Goal: Task Accomplishment & Management: Manage account settings

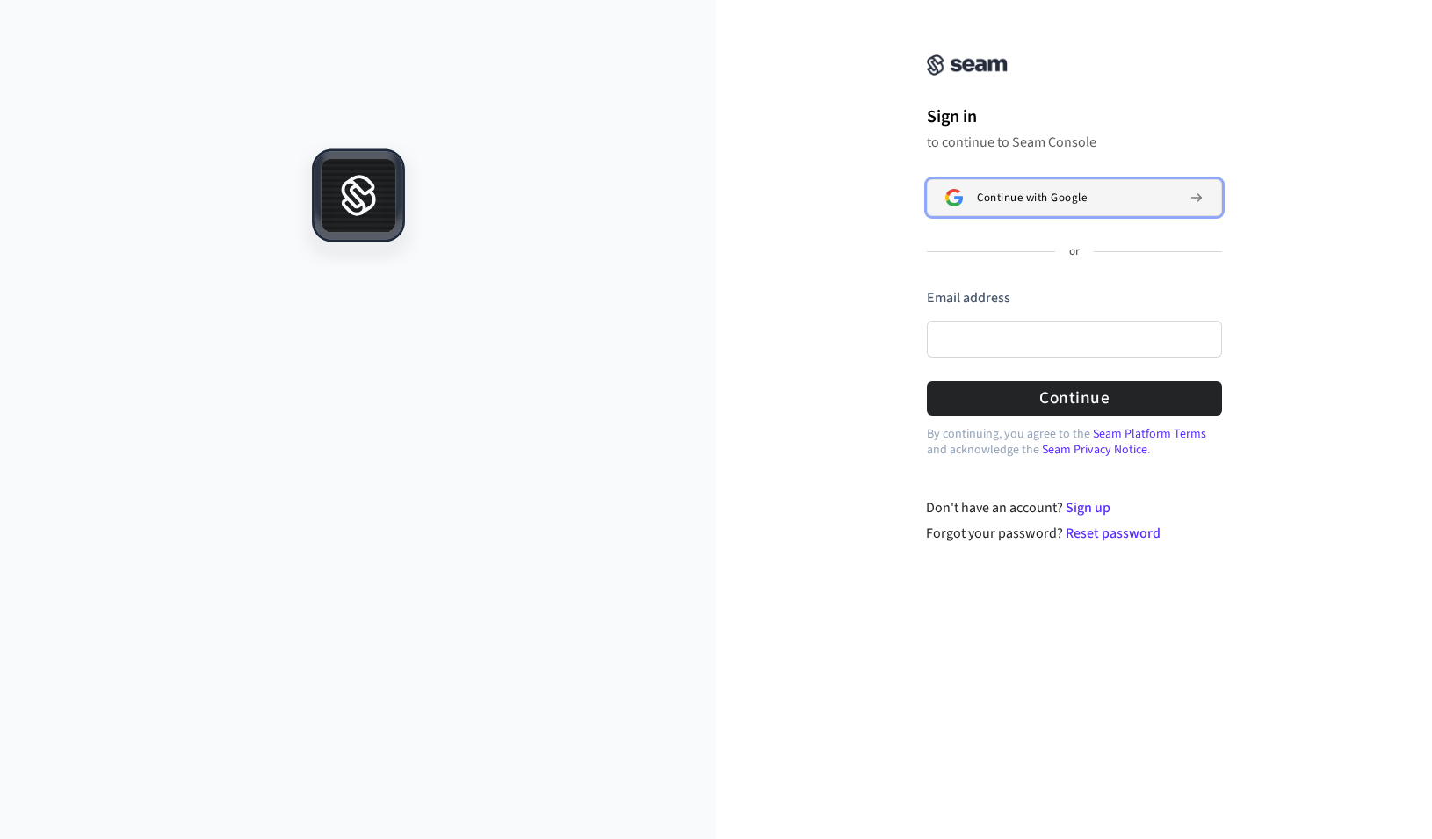
click at [1112, 198] on div "Continue with Google" at bounding box center [1076, 198] width 198 height 14
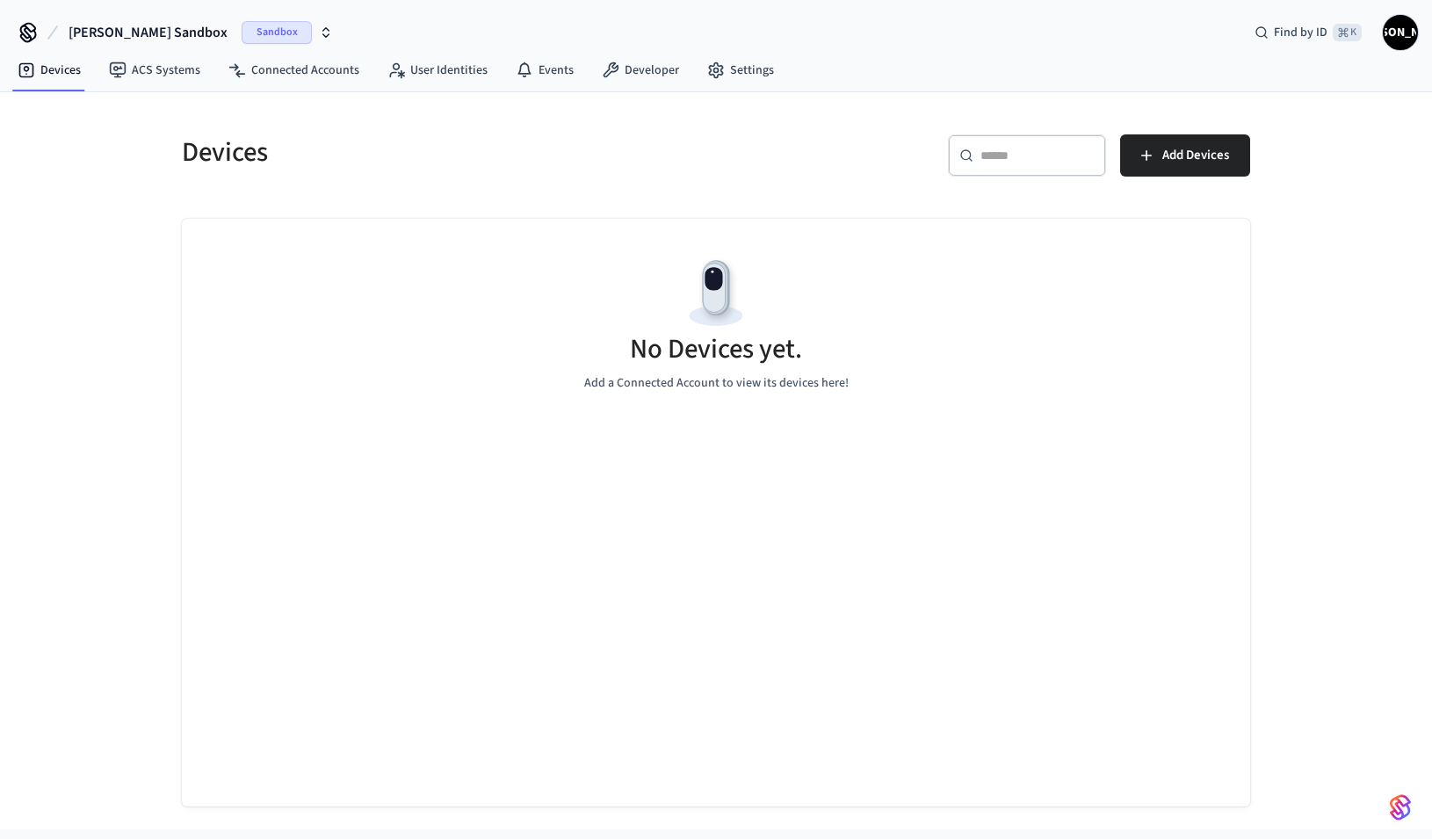
click at [242, 36] on span "Sandbox" at bounding box center [277, 32] width 70 height 23
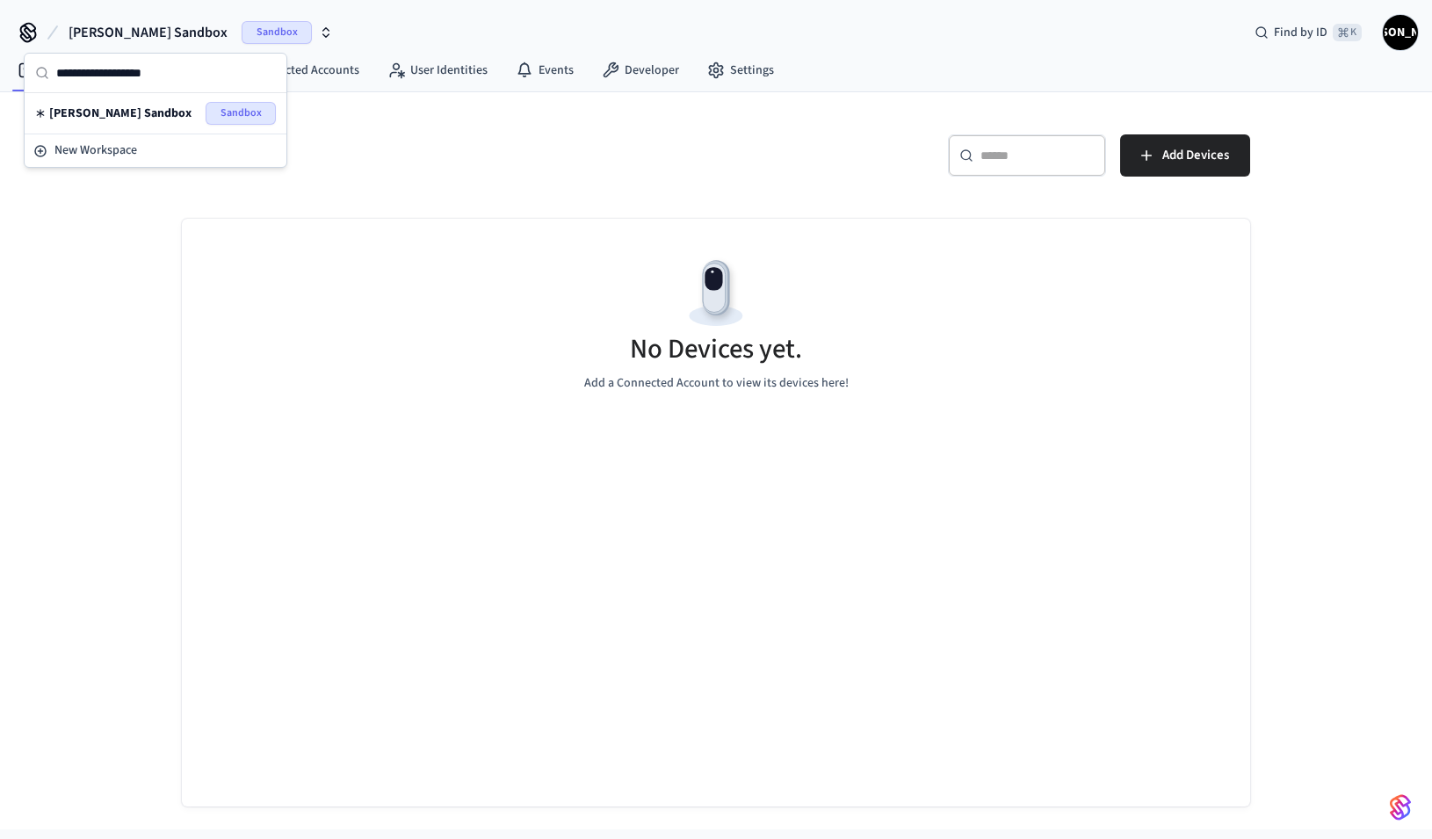
click at [270, 309] on div "No Devices yet. Add a Connected Account to view its devices here!" at bounding box center [716, 323] width 1068 height 209
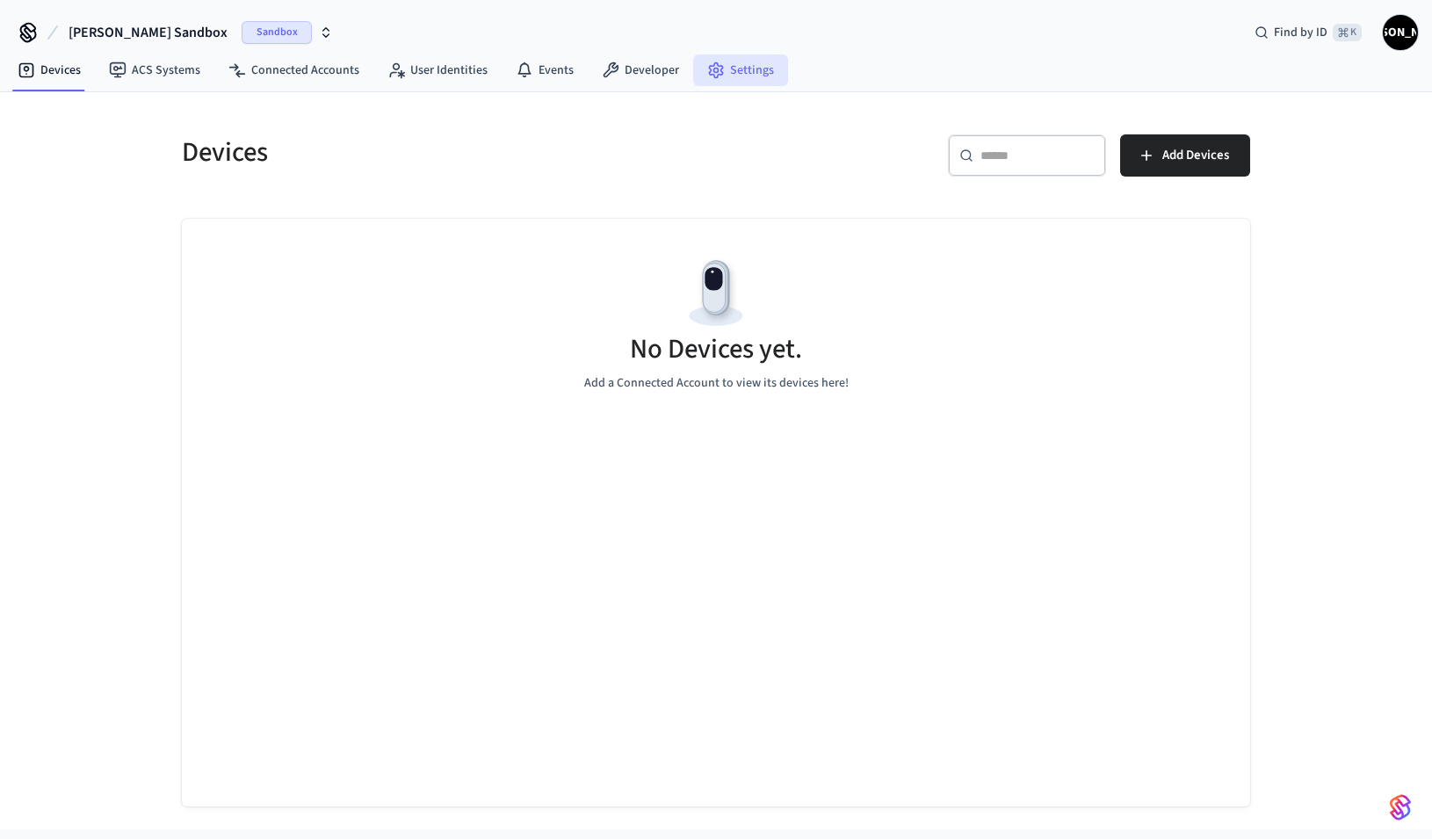
click at [751, 68] on link "Settings" at bounding box center [740, 70] width 95 height 32
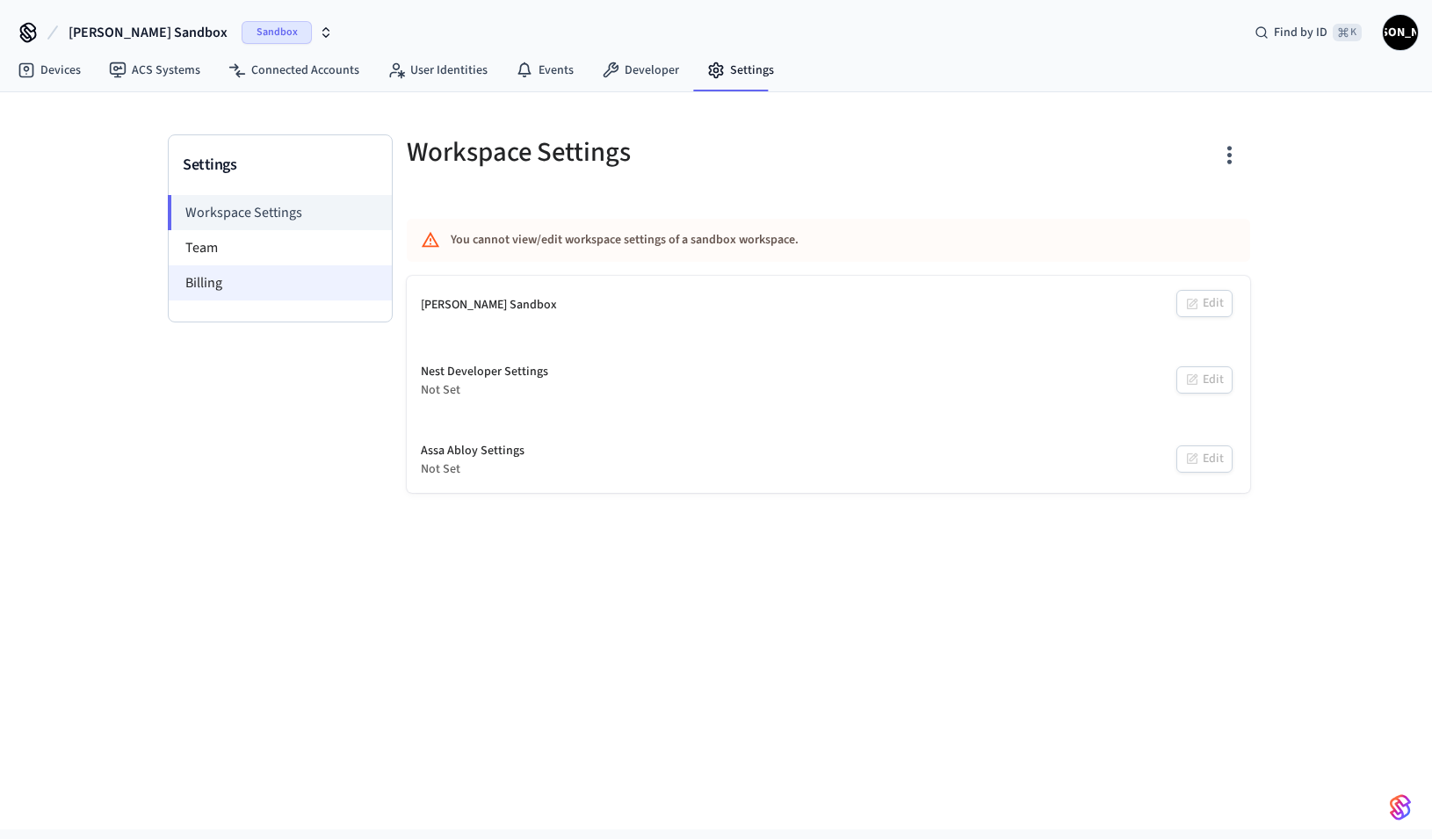
click at [222, 278] on li "Billing" at bounding box center [280, 282] width 223 height 35
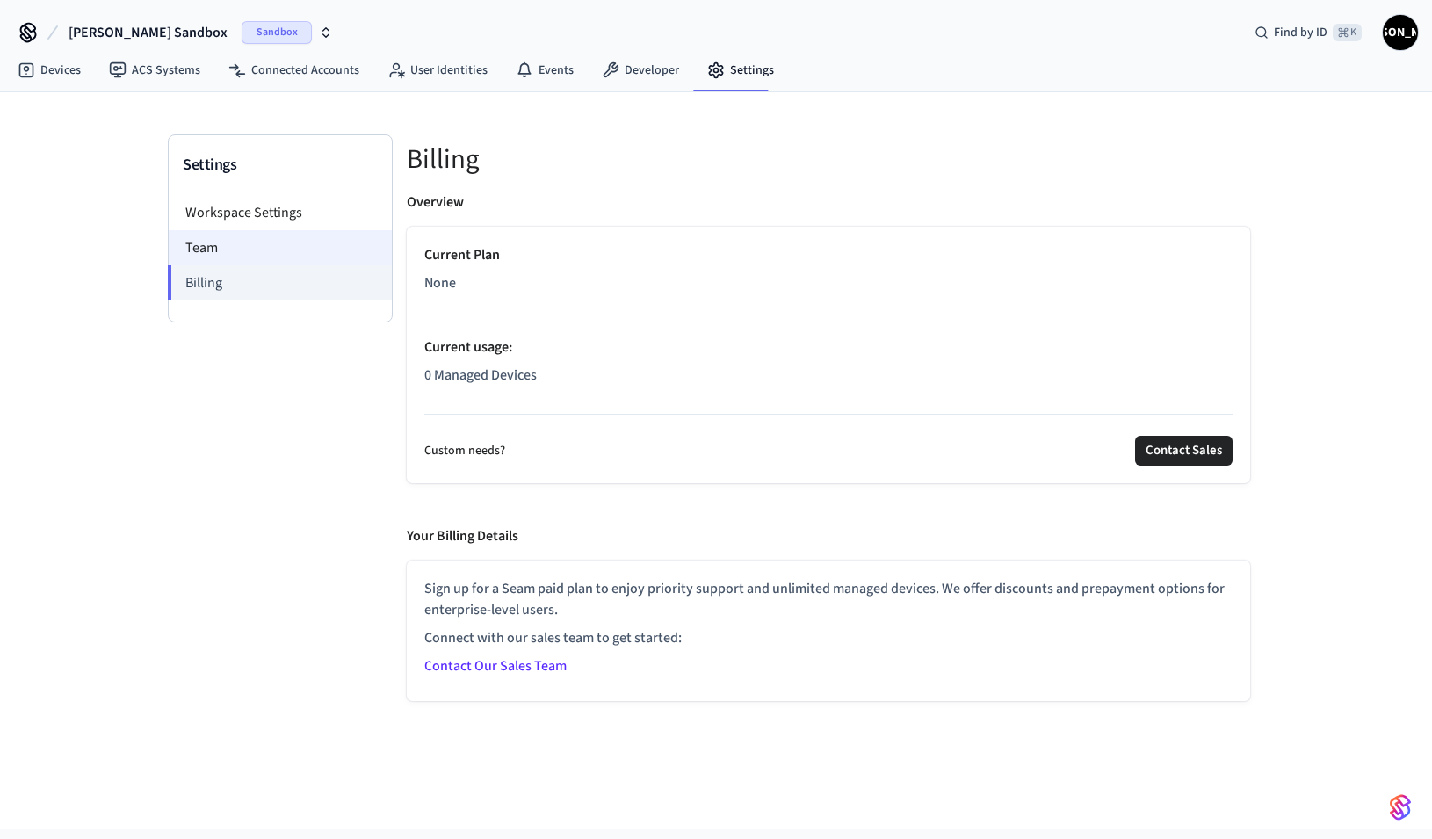
click at [227, 263] on li "Team" at bounding box center [280, 247] width 223 height 35
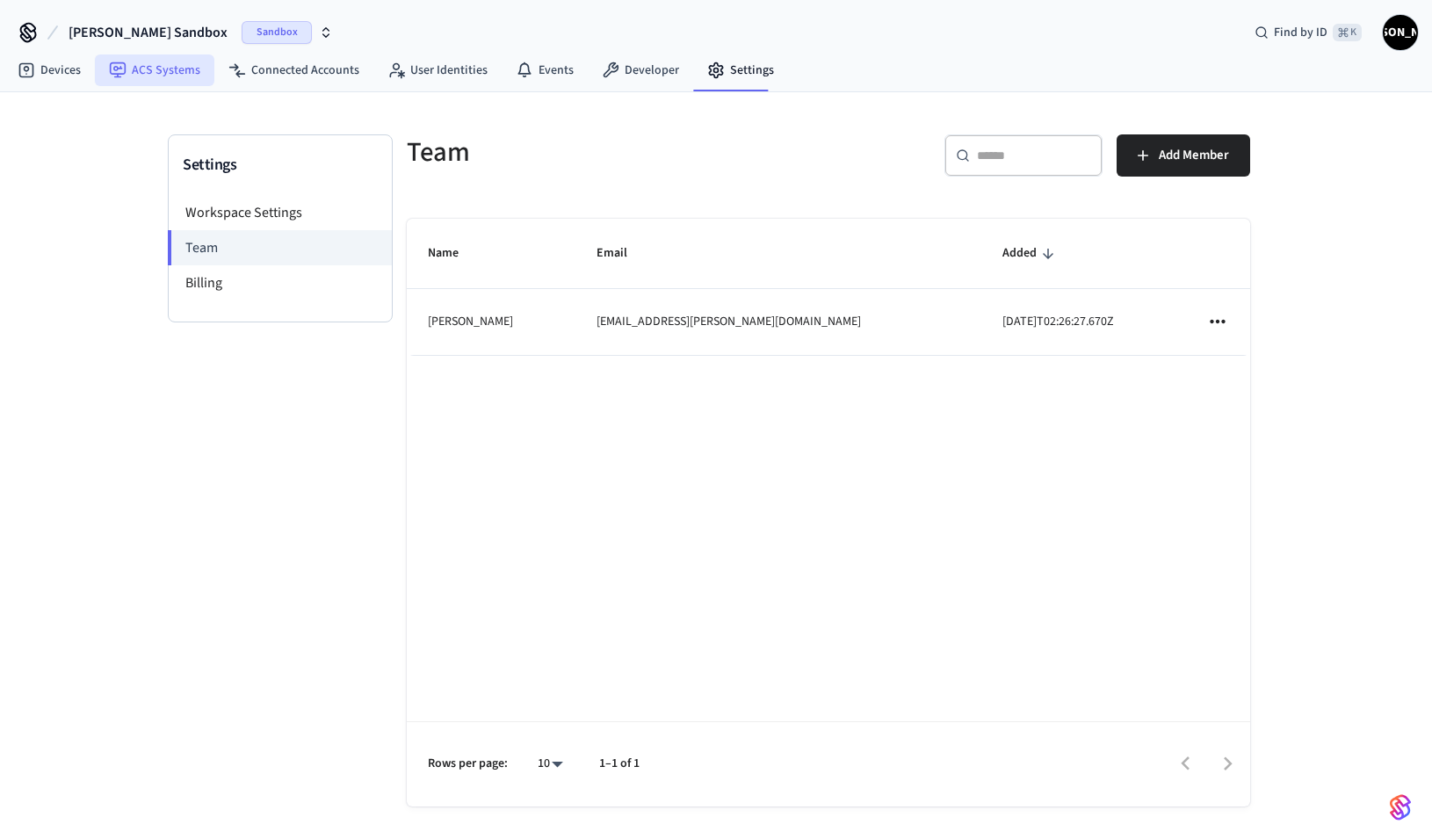
click at [172, 70] on link "ACS Systems" at bounding box center [154, 70] width 119 height 32
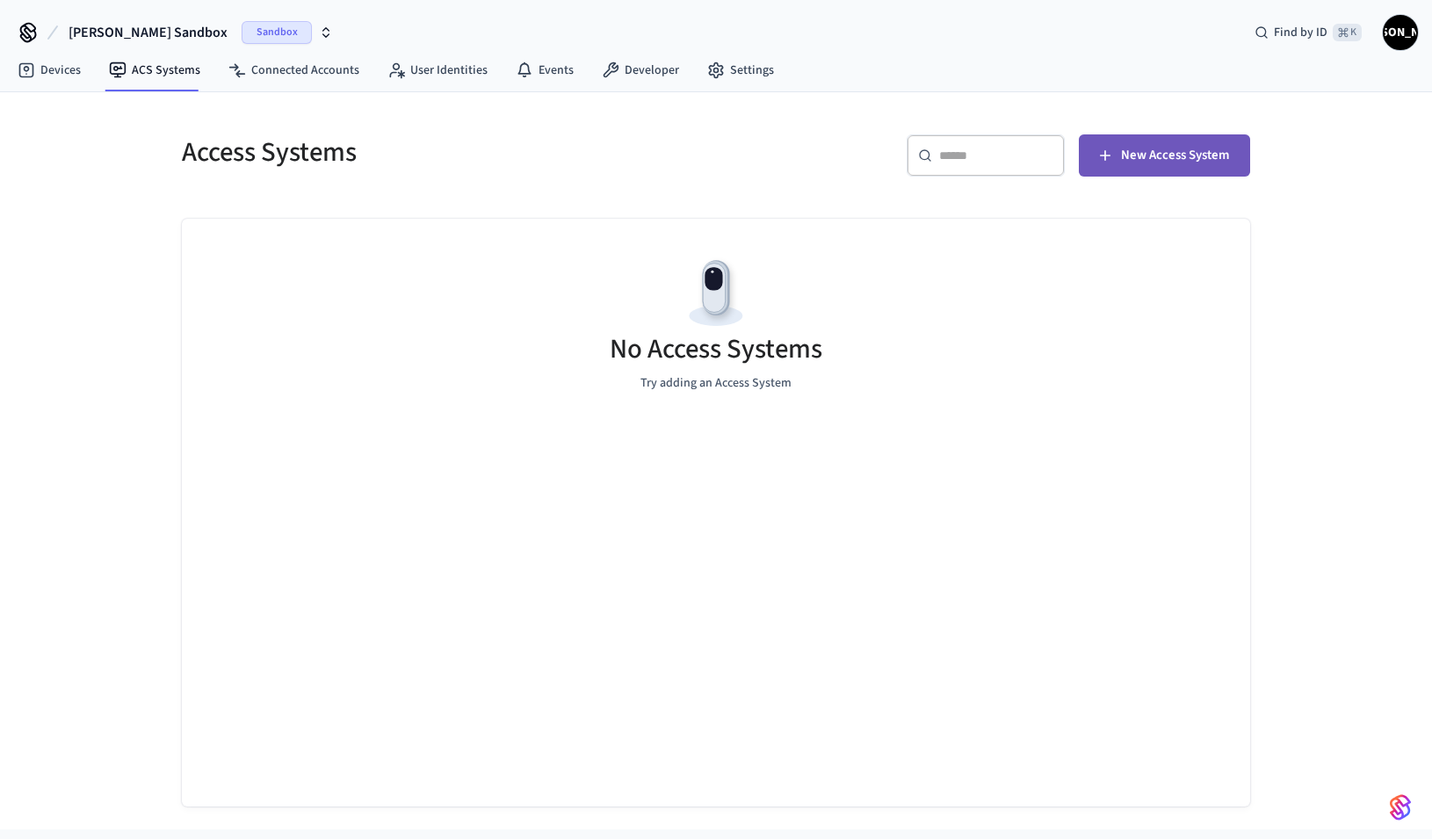
click at [1172, 159] on span "New Access System" at bounding box center [1175, 155] width 108 height 23
click at [35, 69] on link "Devices" at bounding box center [49, 70] width 91 height 32
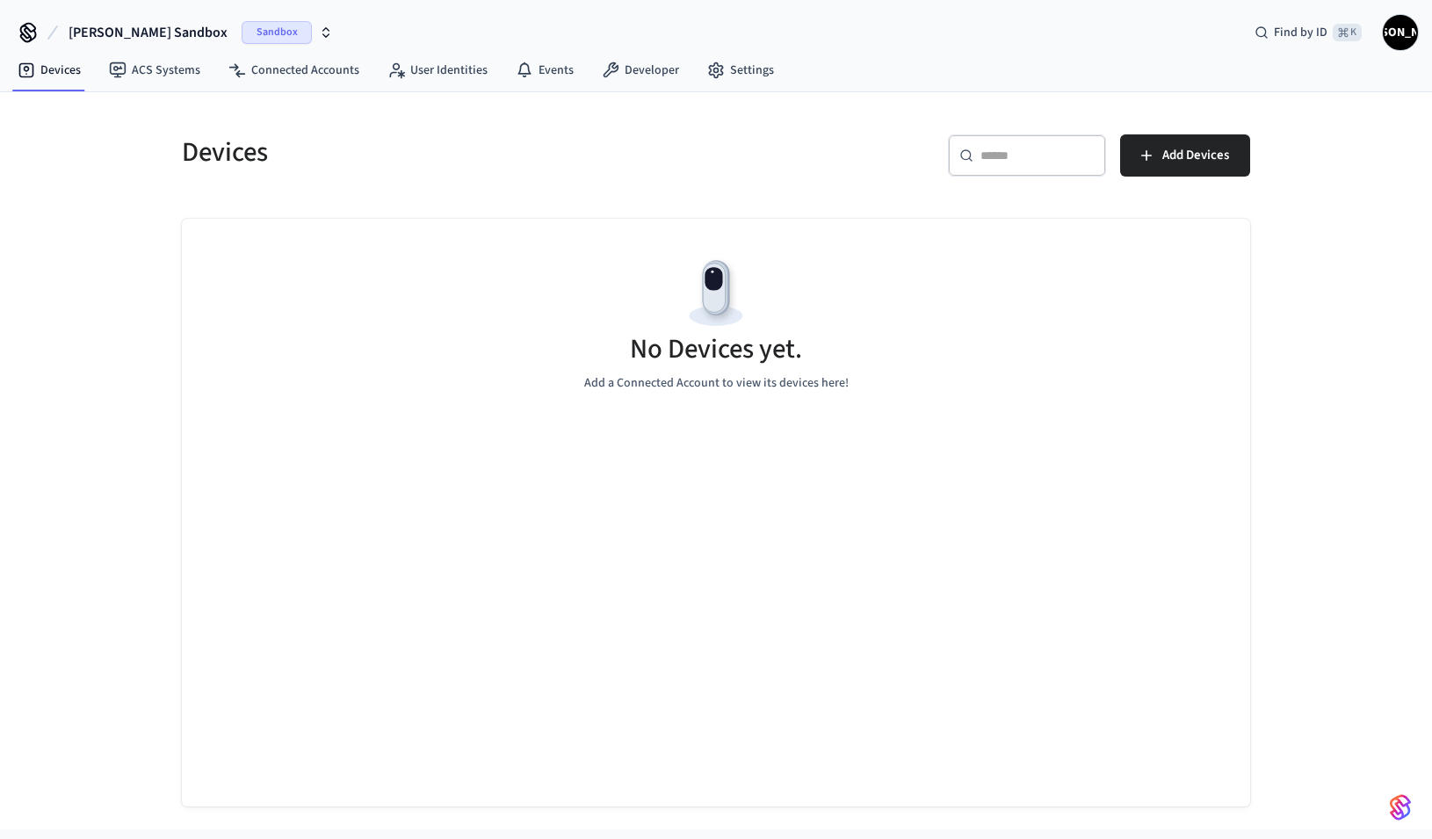
click at [1217, 134] on div "​ ​ Add Devices" at bounding box center [977, 151] width 545 height 77
click at [1199, 147] on span "Add Devices" at bounding box center [1195, 155] width 67 height 23
click at [137, 68] on link "ACS Systems" at bounding box center [154, 70] width 119 height 32
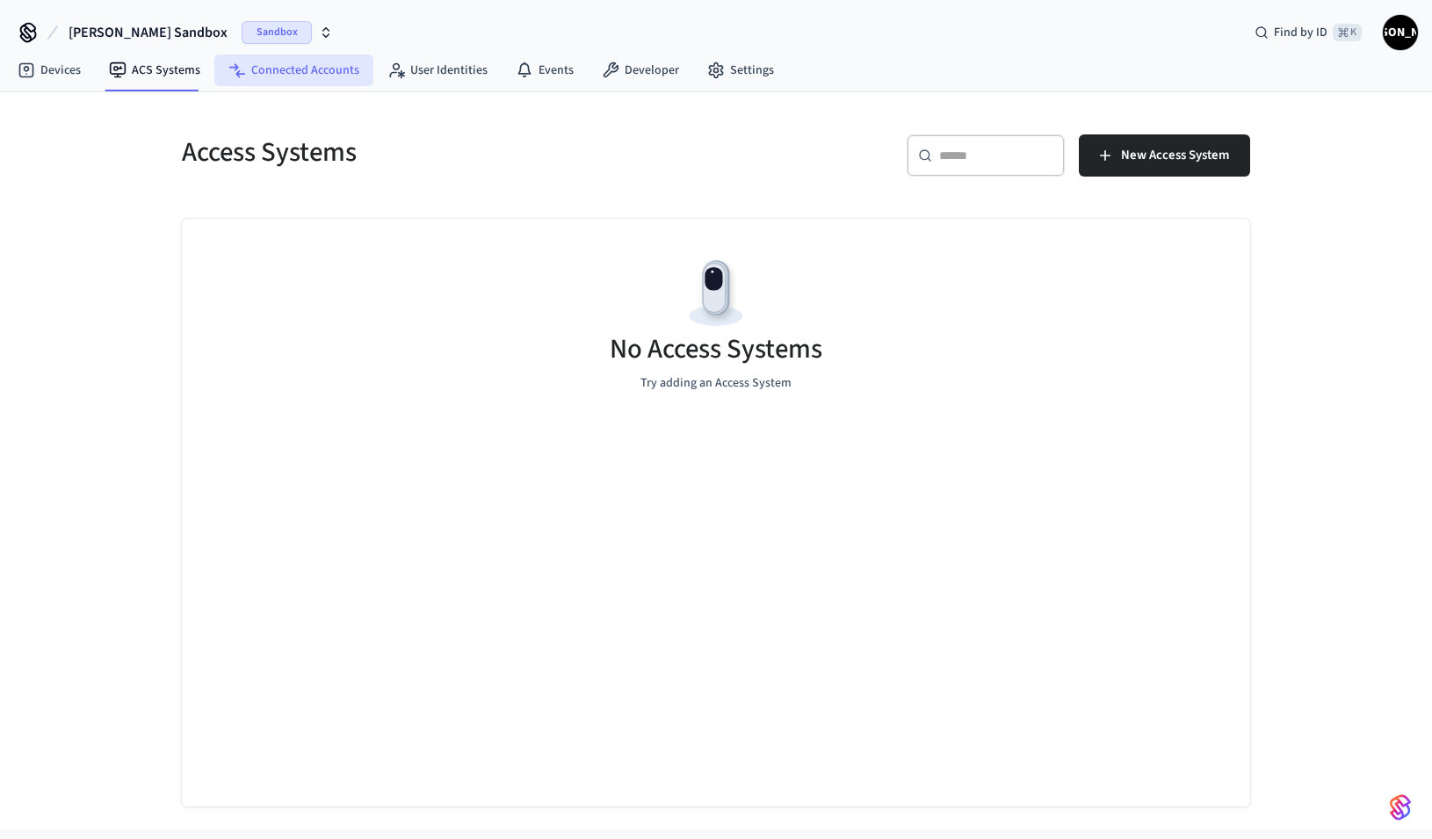
click at [261, 68] on link "Connected Accounts" at bounding box center [293, 70] width 159 height 32
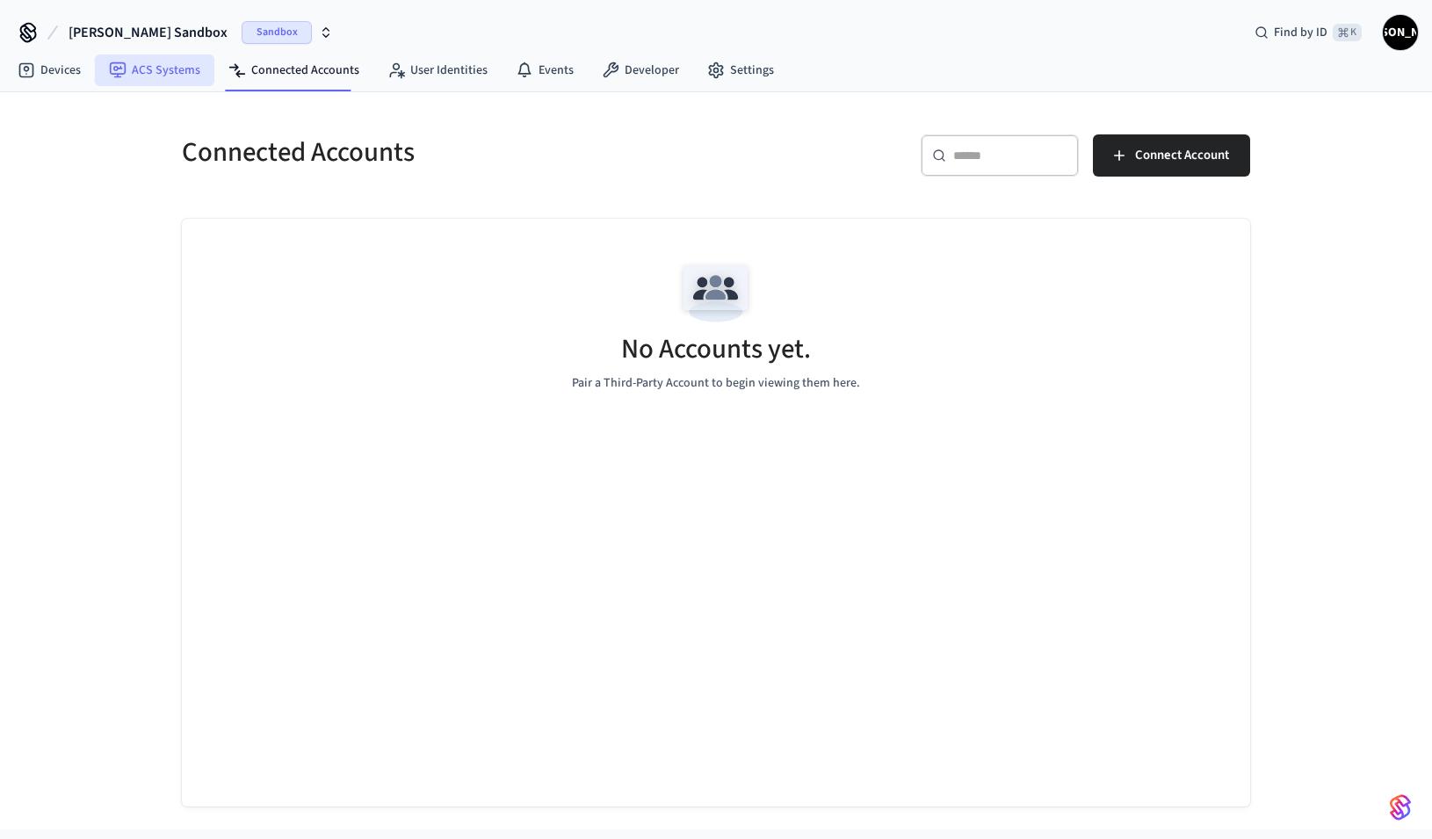
click at [161, 74] on link "ACS Systems" at bounding box center [154, 70] width 119 height 32
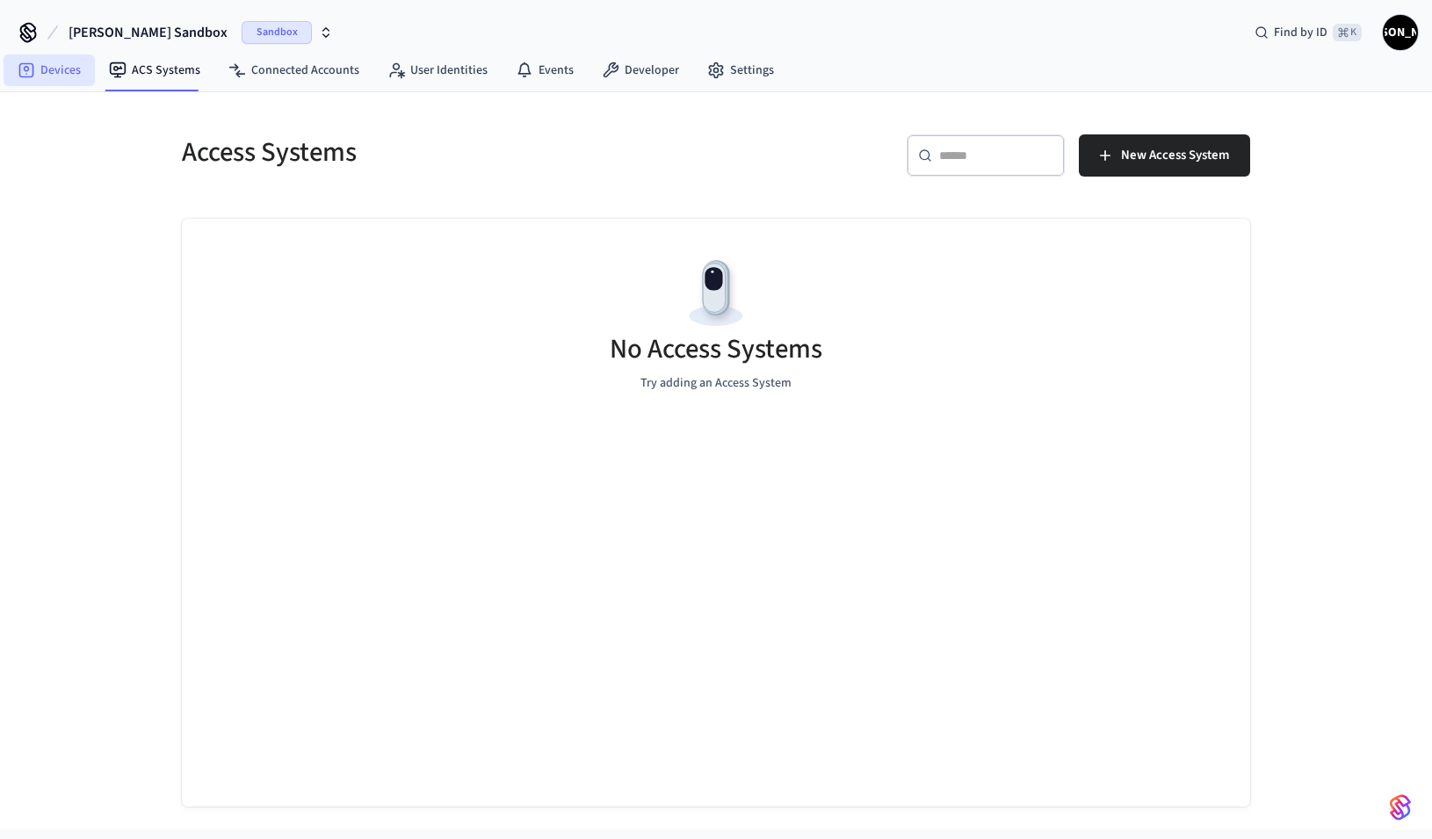
click at [18, 69] on icon at bounding box center [27, 70] width 18 height 18
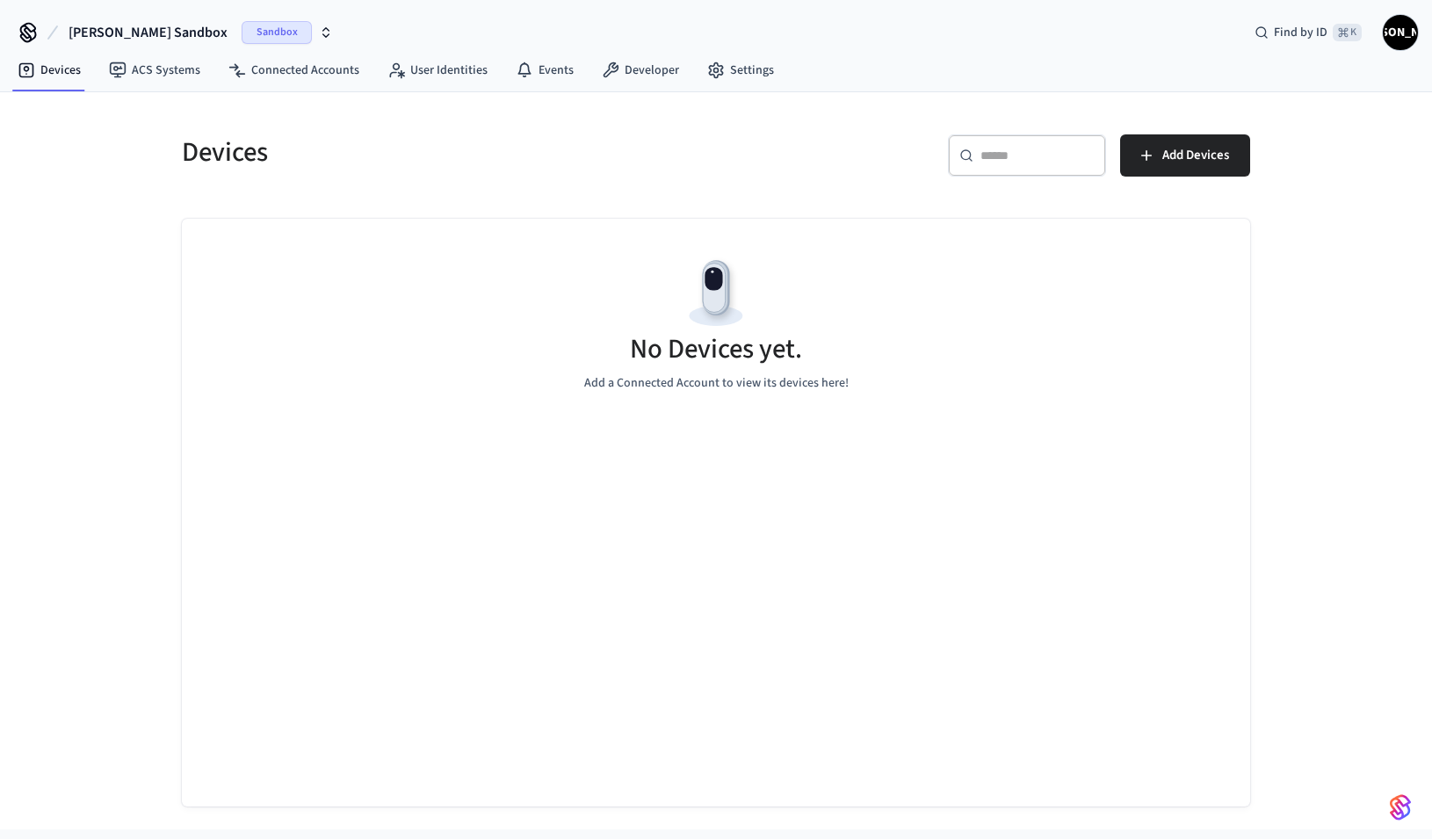
click at [242, 32] on span "Sandbox" at bounding box center [277, 32] width 70 height 23
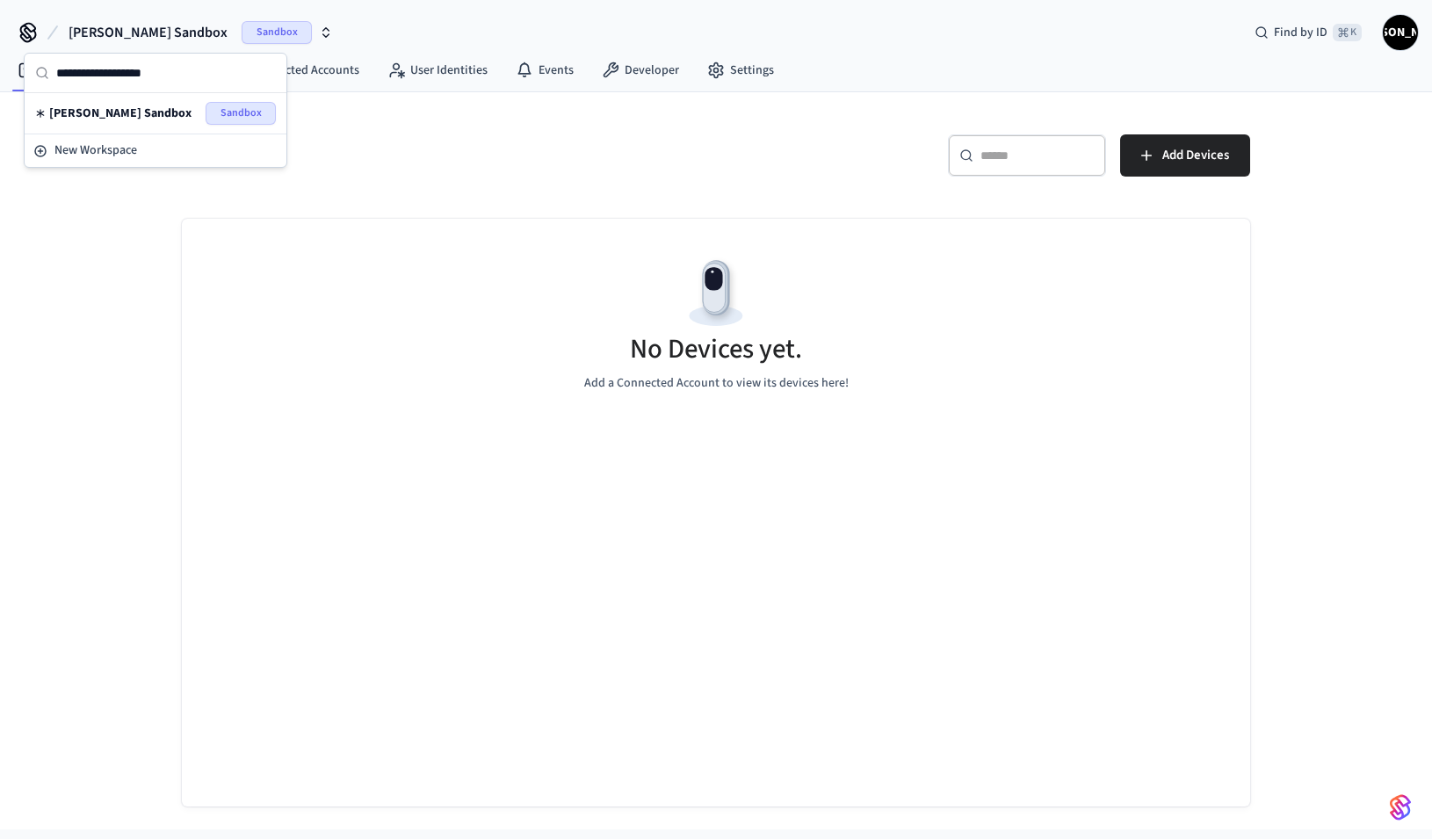
click at [325, 249] on div "No Devices yet. Add a Connected Account to view its devices here!" at bounding box center [716, 323] width 1068 height 209
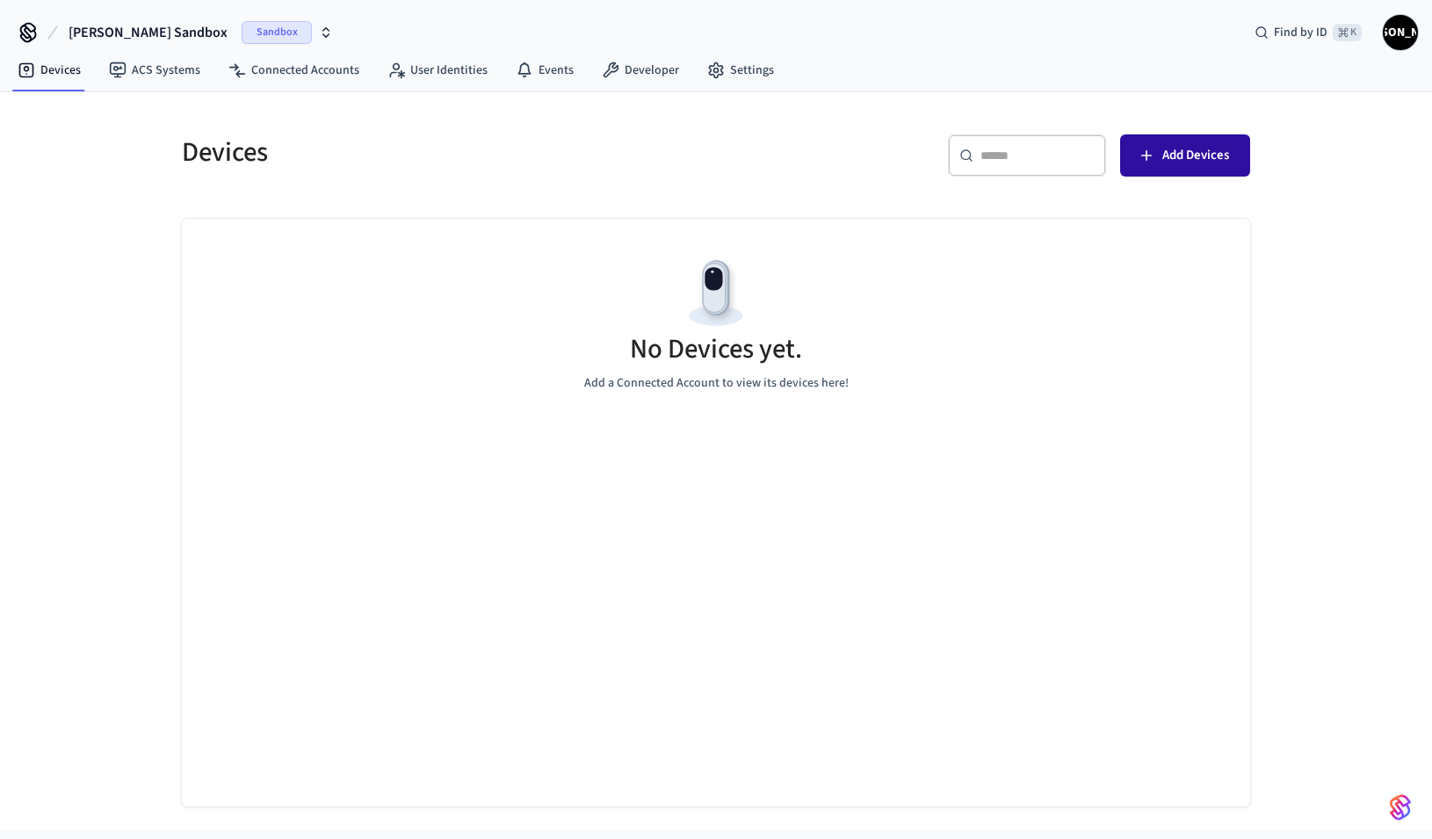
click at [1201, 170] on button "Add Devices" at bounding box center [1185, 155] width 130 height 42
click at [146, 73] on link "ACS Systems" at bounding box center [154, 70] width 119 height 32
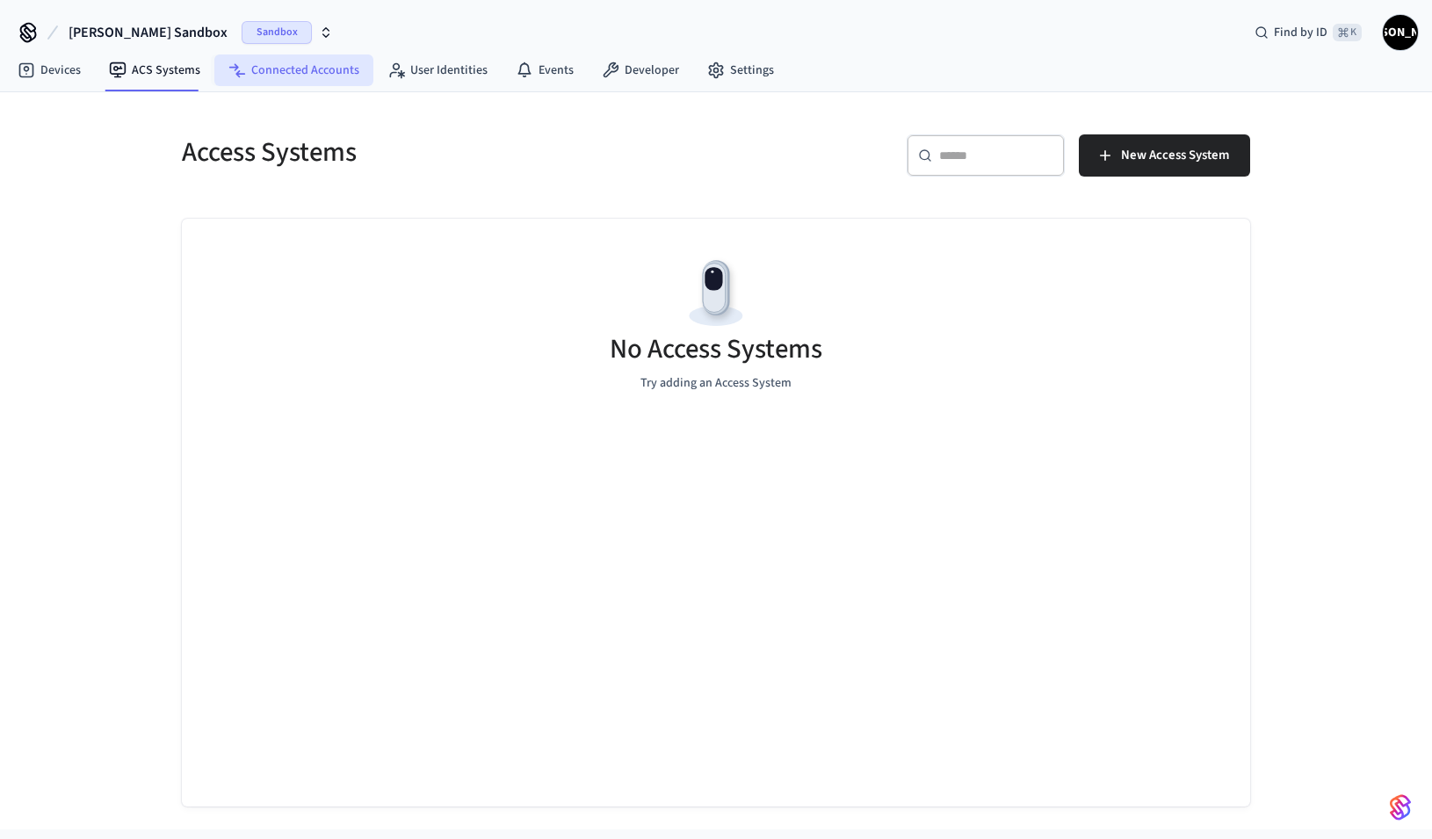
click at [246, 72] on link "Connected Accounts" at bounding box center [293, 70] width 159 height 32
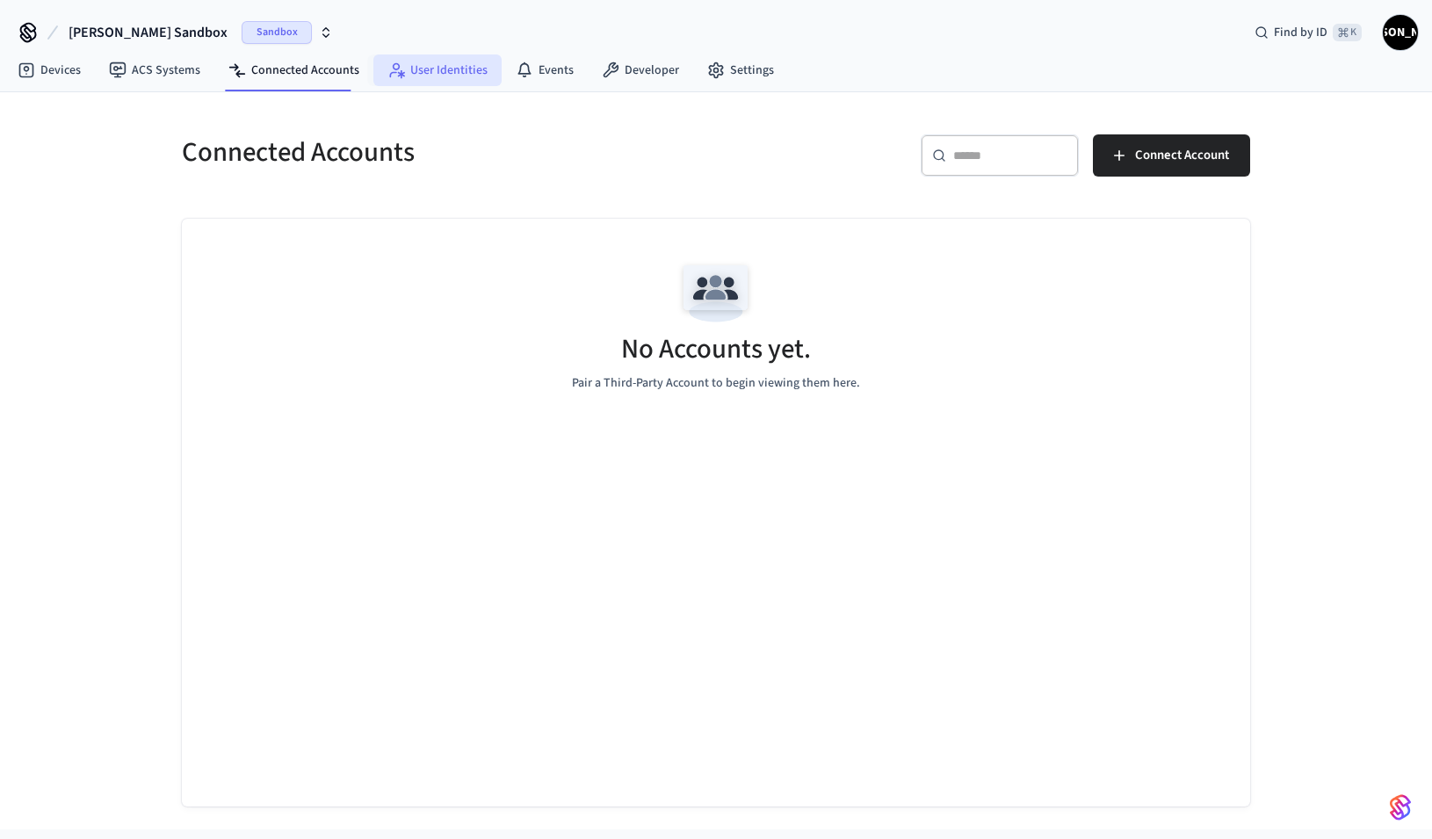
click at [448, 77] on link "User Identities" at bounding box center [437, 70] width 128 height 32
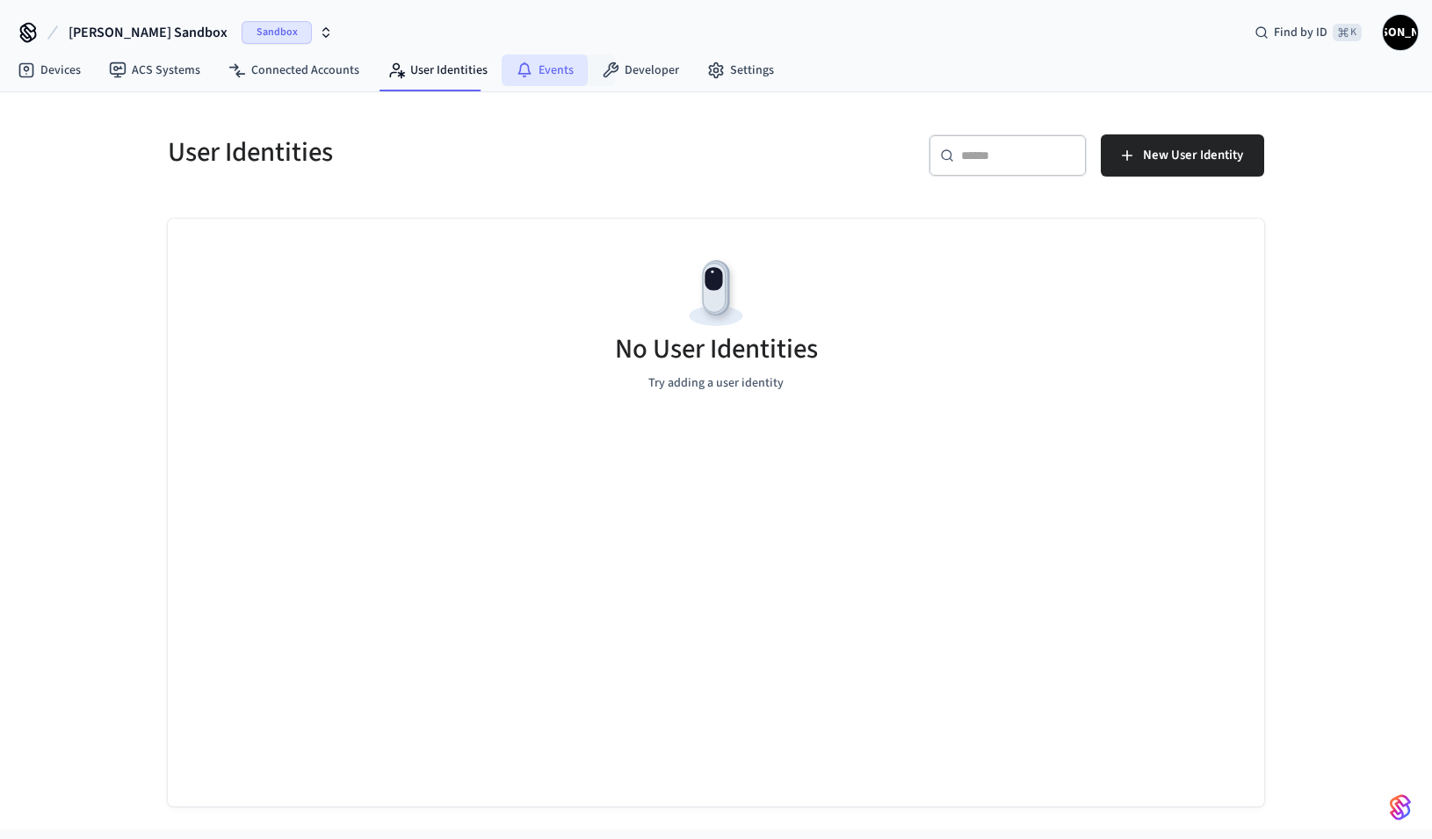
click at [530, 75] on link "Events" at bounding box center [545, 70] width 86 height 32
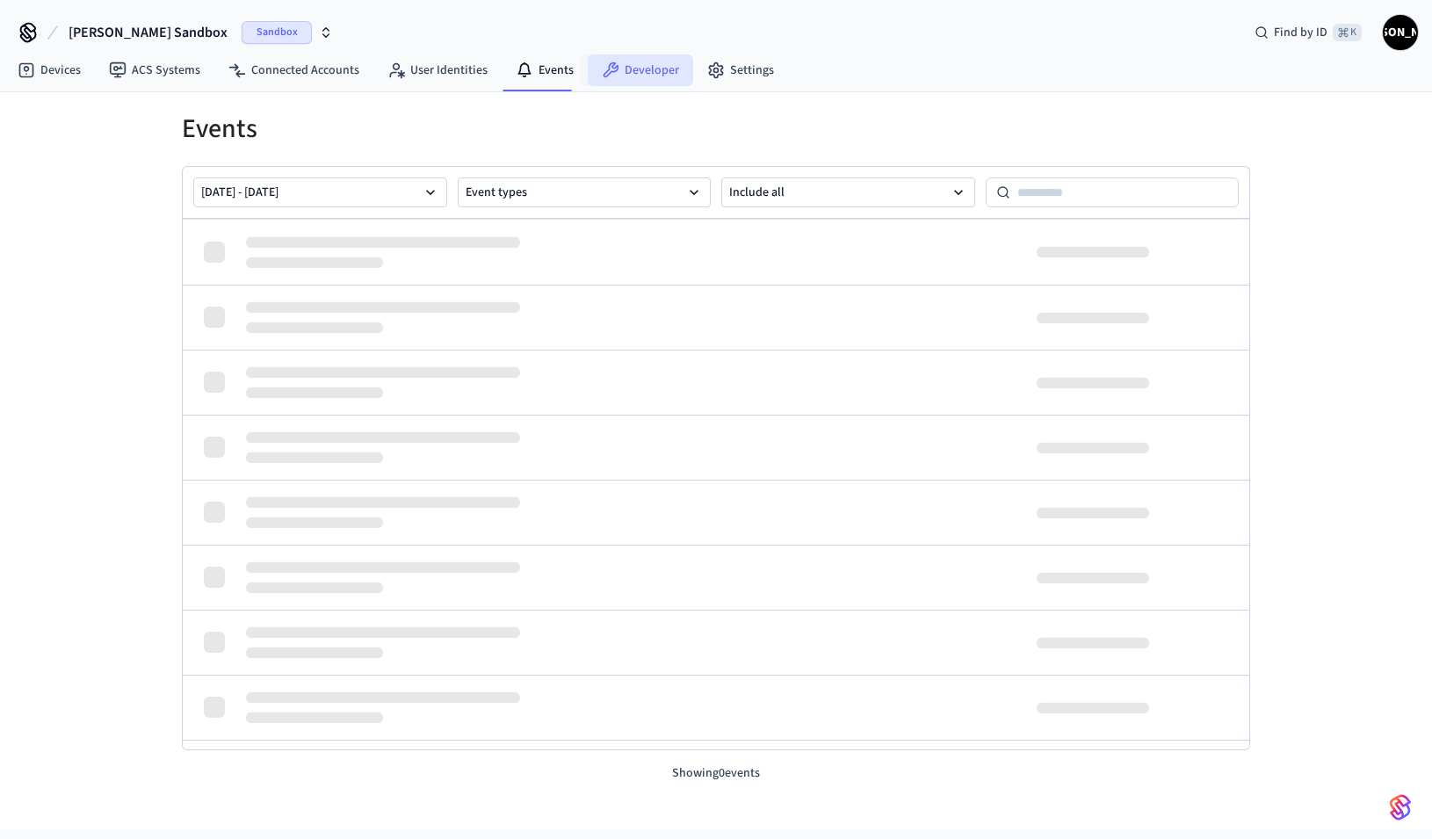
click at [667, 63] on link "Developer" at bounding box center [640, 70] width 105 height 32
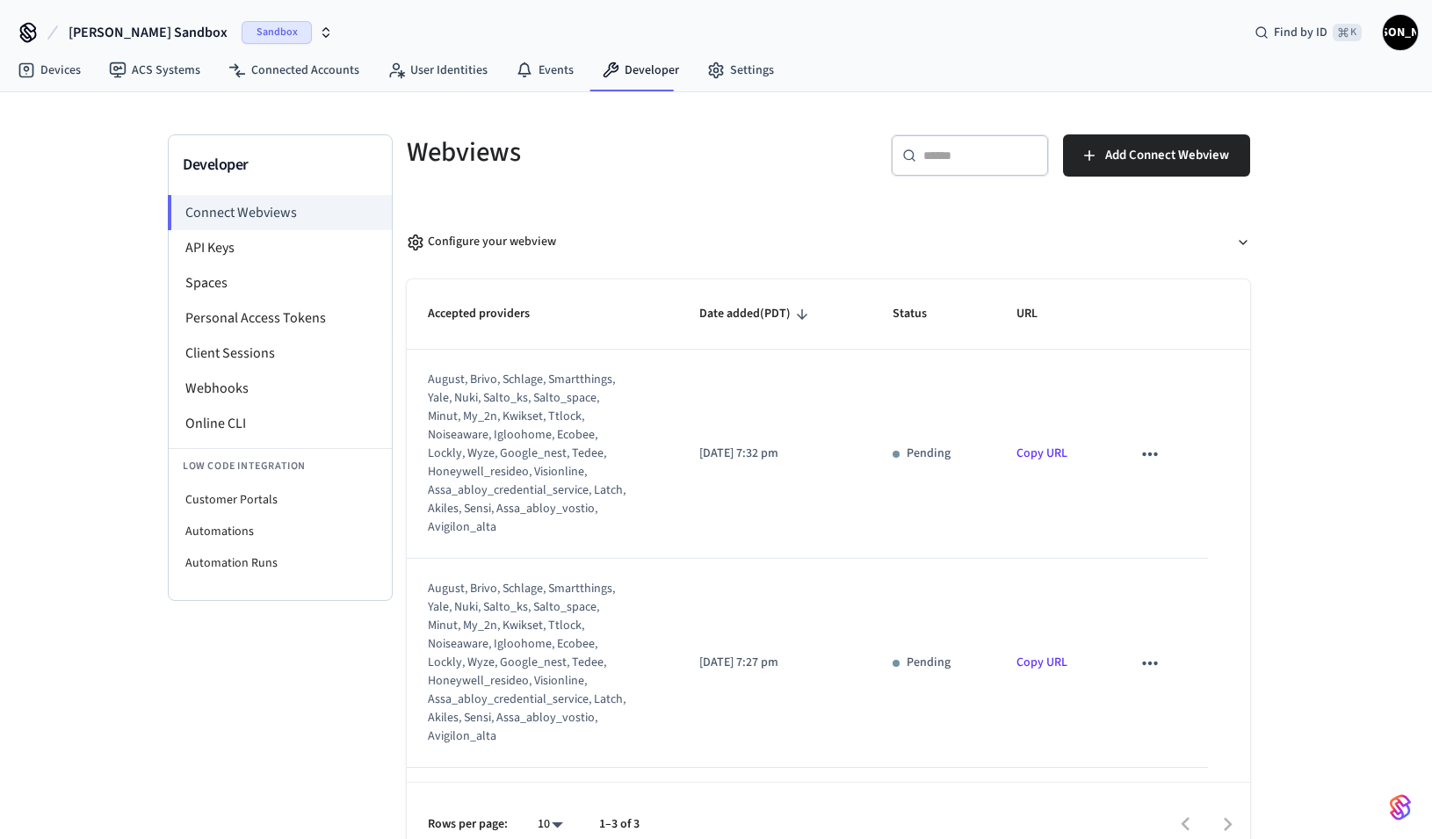
scroll to position [104, 0]
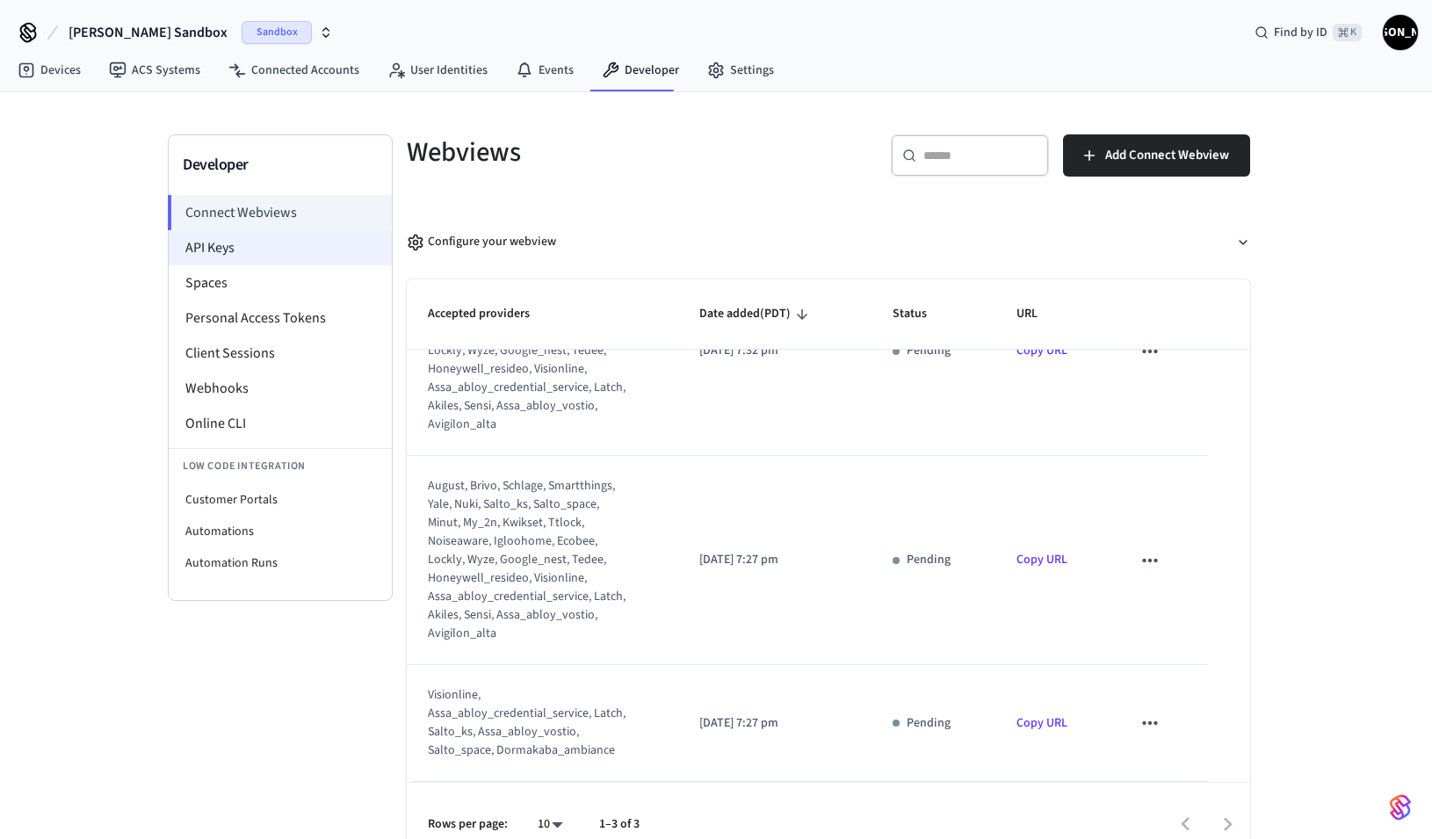
click at [256, 254] on li "API Keys" at bounding box center [280, 247] width 223 height 35
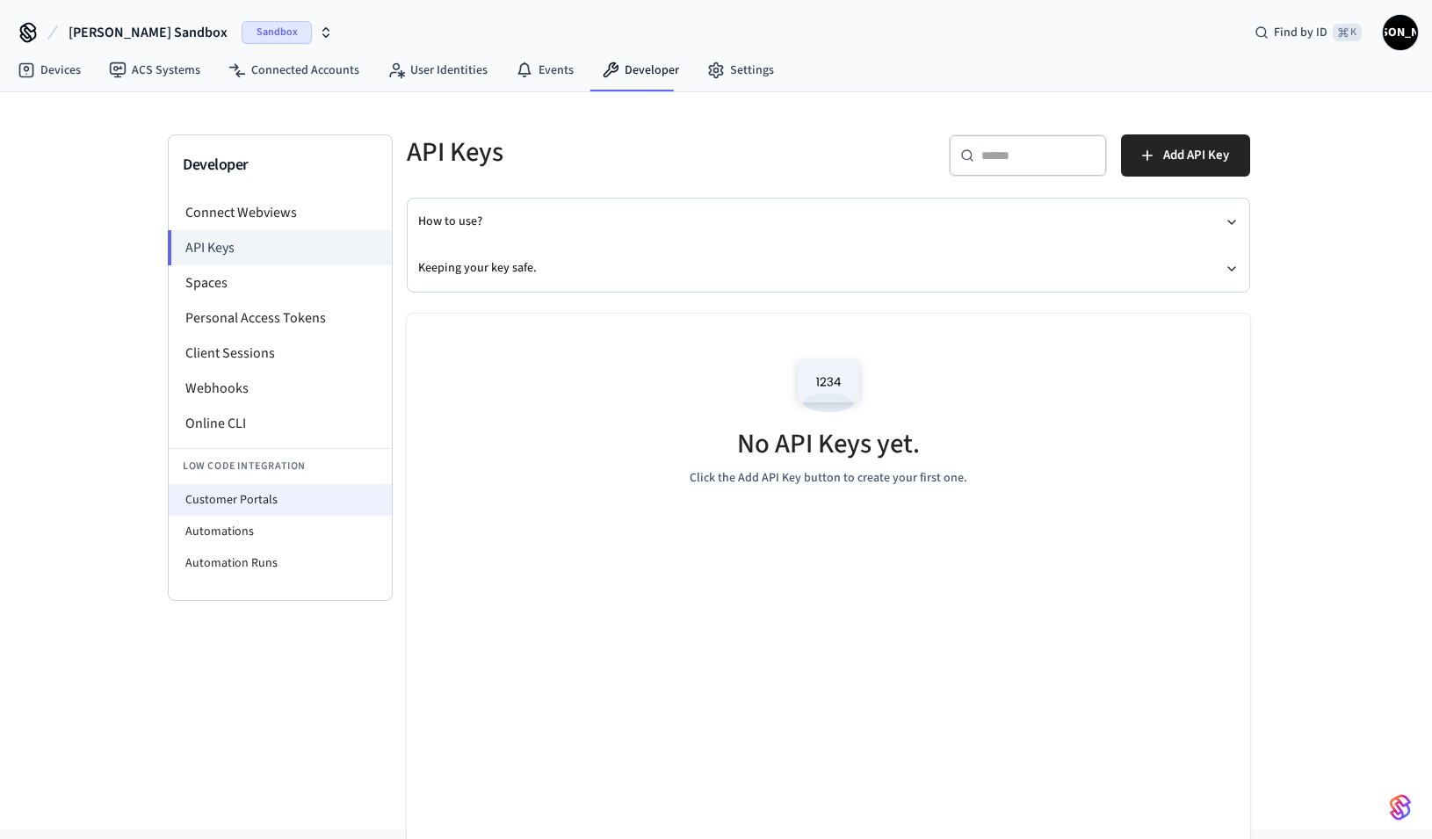
click at [309, 497] on li "Customer Portals" at bounding box center [280, 500] width 223 height 32
select select "**********"
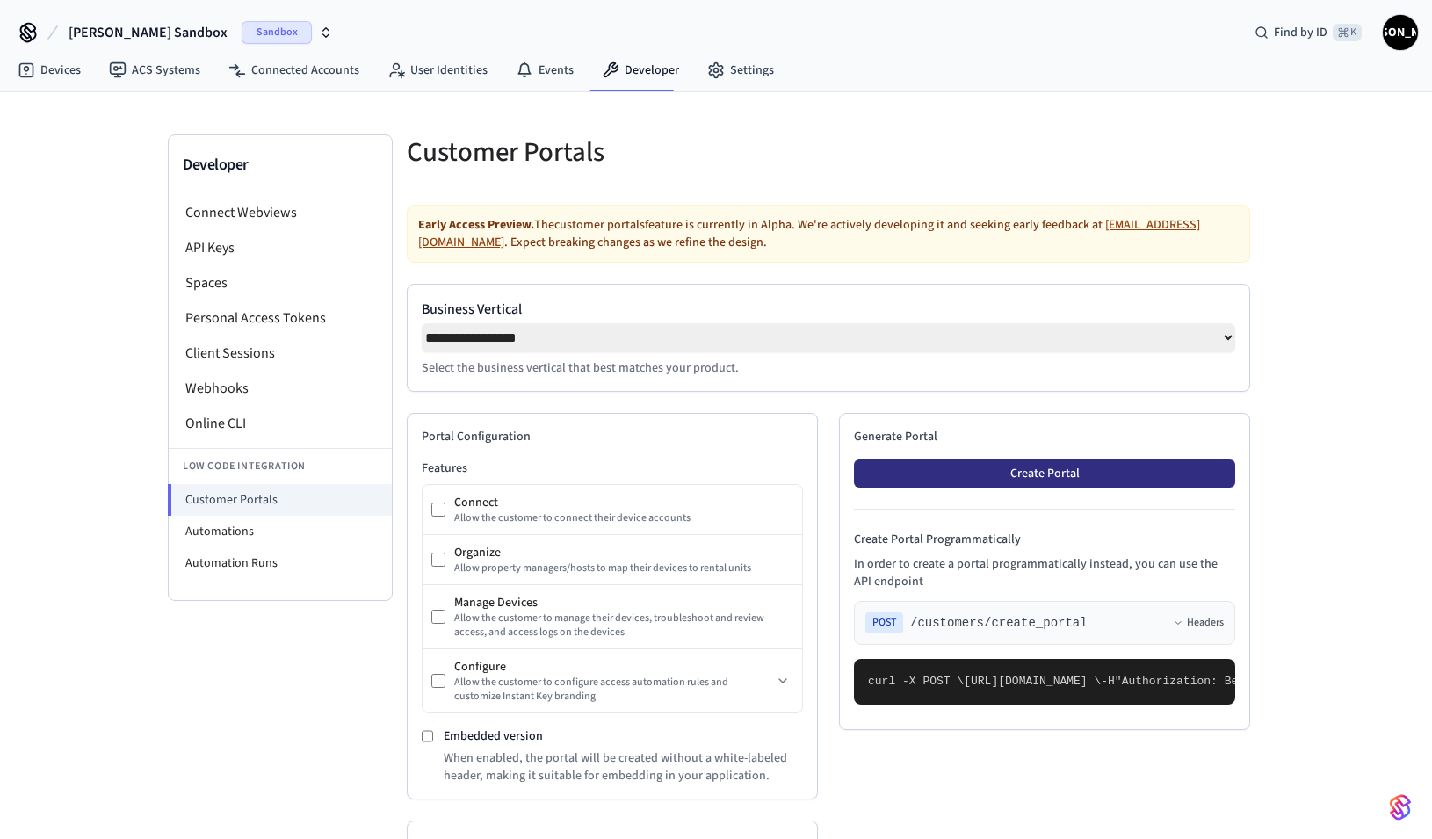
click at [989, 480] on button "Create Portal" at bounding box center [1044, 473] width 381 height 28
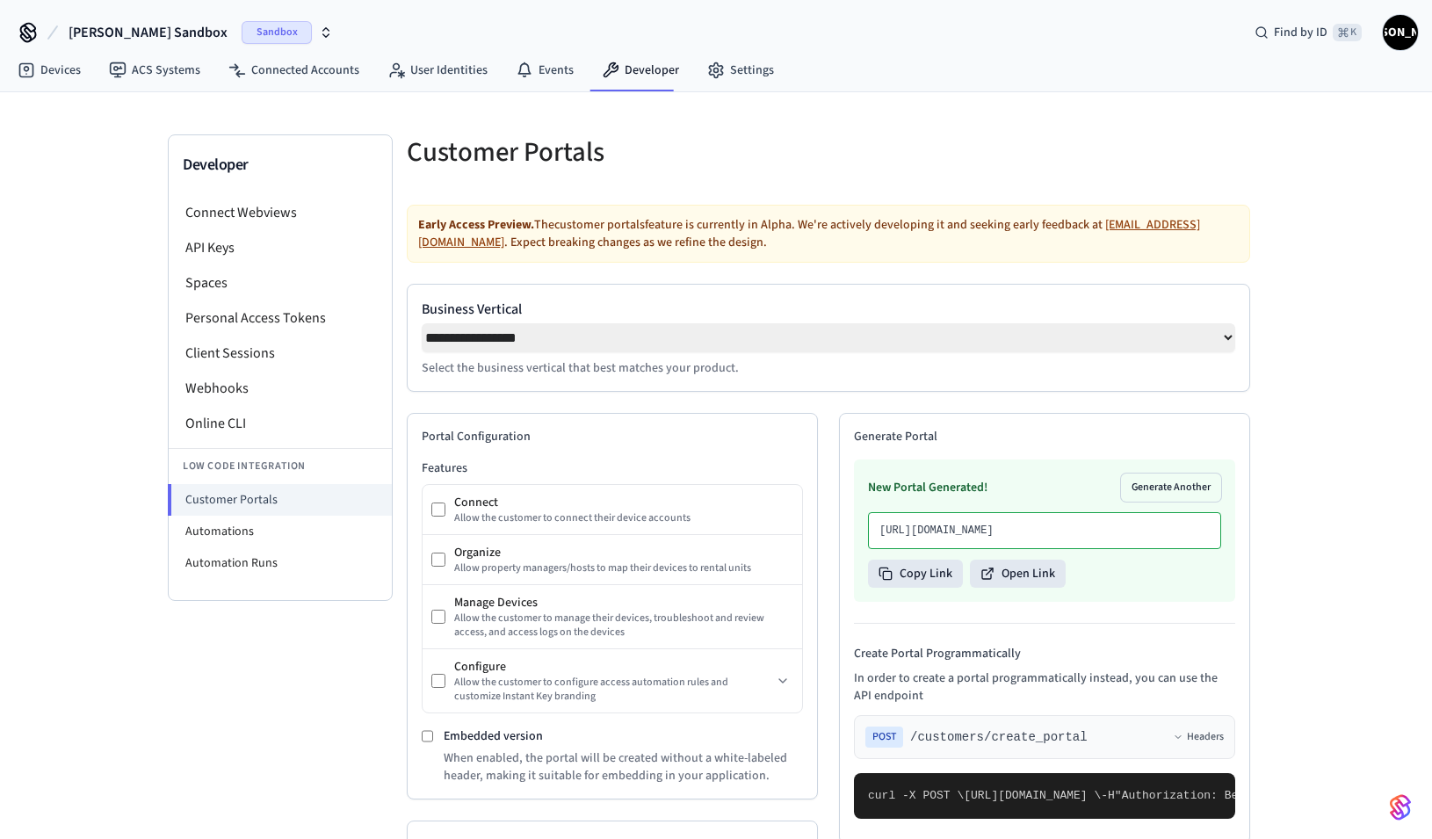
click at [986, 538] on p "[URL][DOMAIN_NAME]" at bounding box center [1044, 530] width 330 height 14
click at [995, 588] on button "Open Link" at bounding box center [1018, 573] width 96 height 28
click at [47, 67] on link "Devices" at bounding box center [49, 70] width 91 height 32
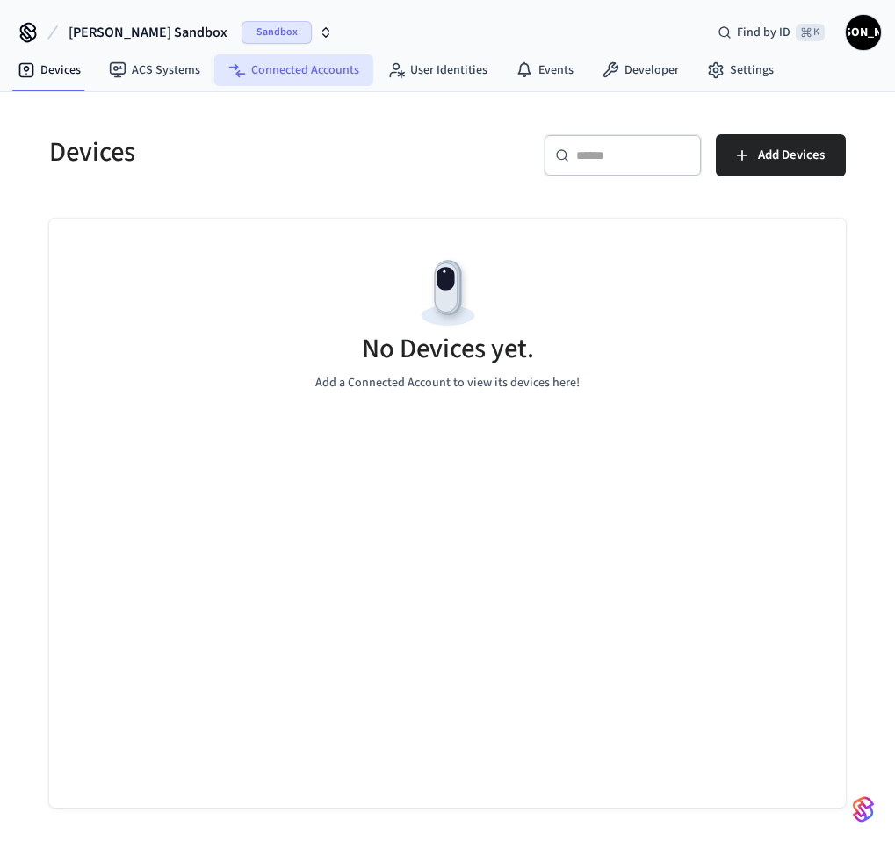
click at [295, 67] on link "Connected Accounts" at bounding box center [293, 70] width 159 height 32
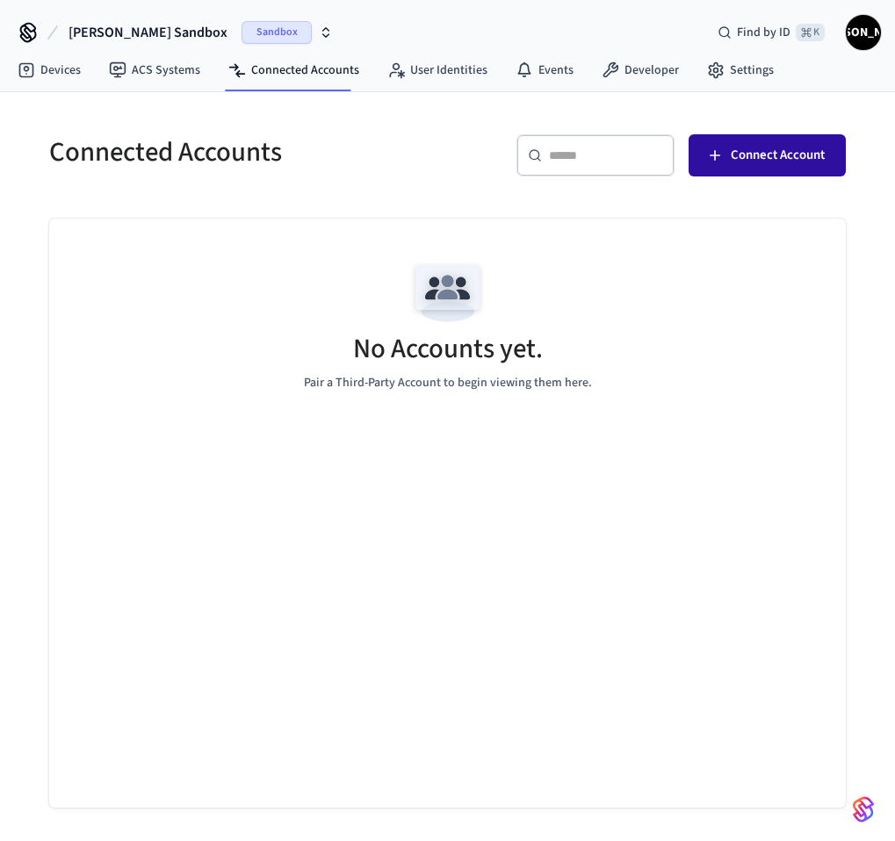
click at [803, 155] on span "Connect Account" at bounding box center [778, 155] width 94 height 23
click at [462, 323] on img at bounding box center [447, 293] width 79 height 79
click at [242, 25] on span "Sandbox" at bounding box center [277, 32] width 70 height 23
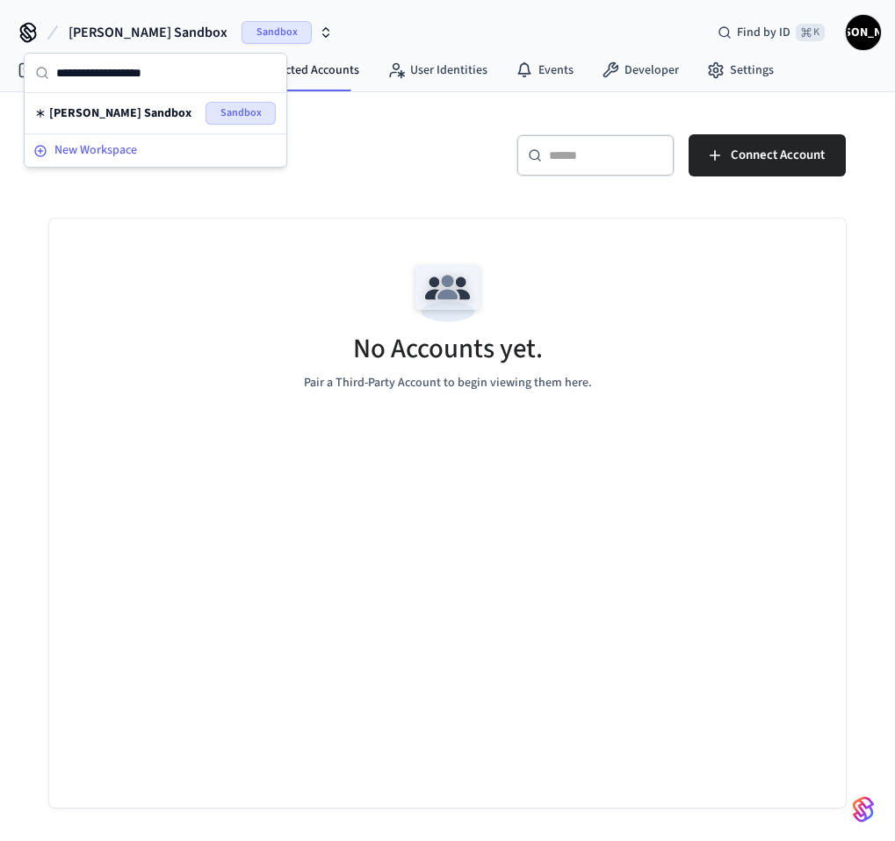
click at [149, 162] on button "New Workspace" at bounding box center [155, 150] width 258 height 29
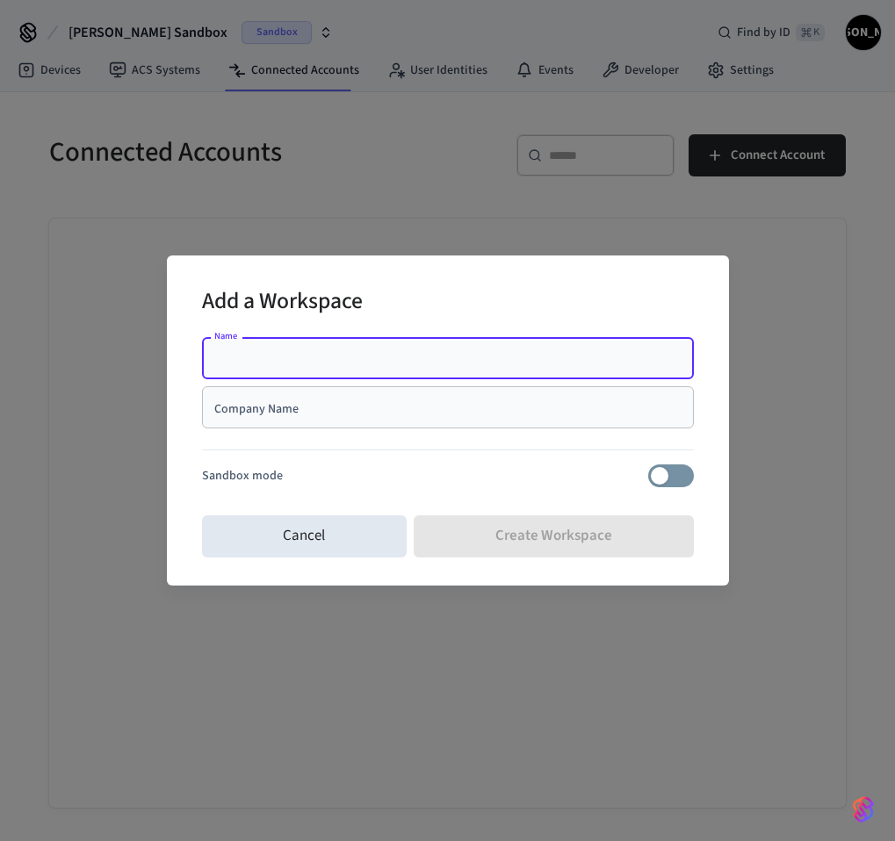
click at [408, 393] on div "Company Name" at bounding box center [448, 407] width 492 height 42
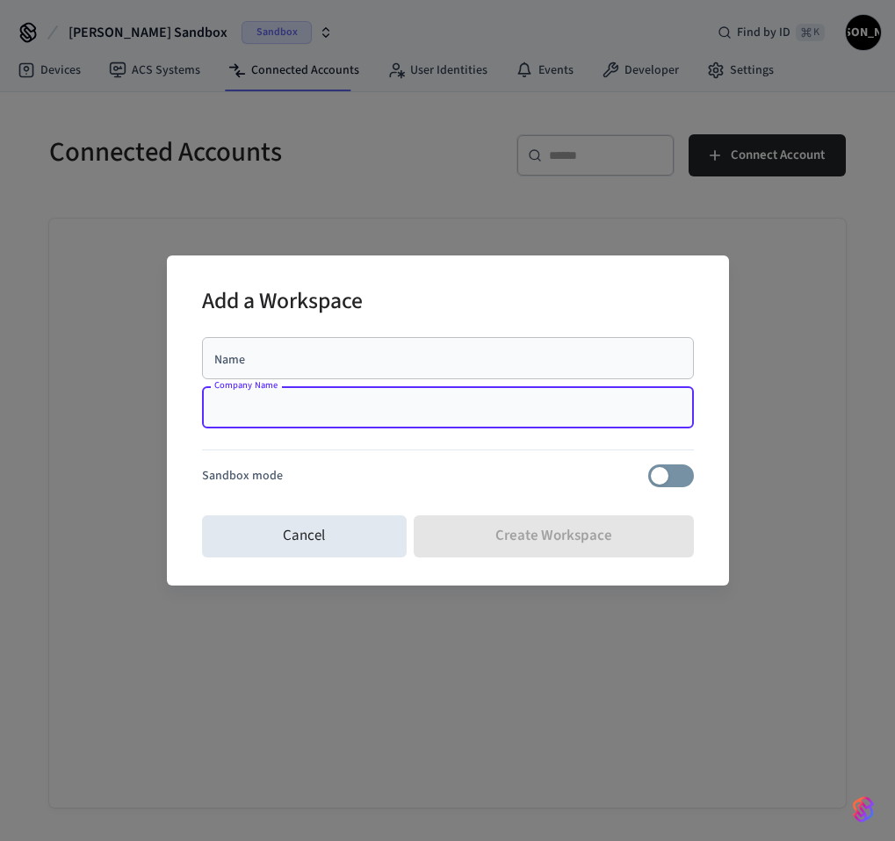
click at [499, 356] on input "Name" at bounding box center [448, 359] width 471 height 18
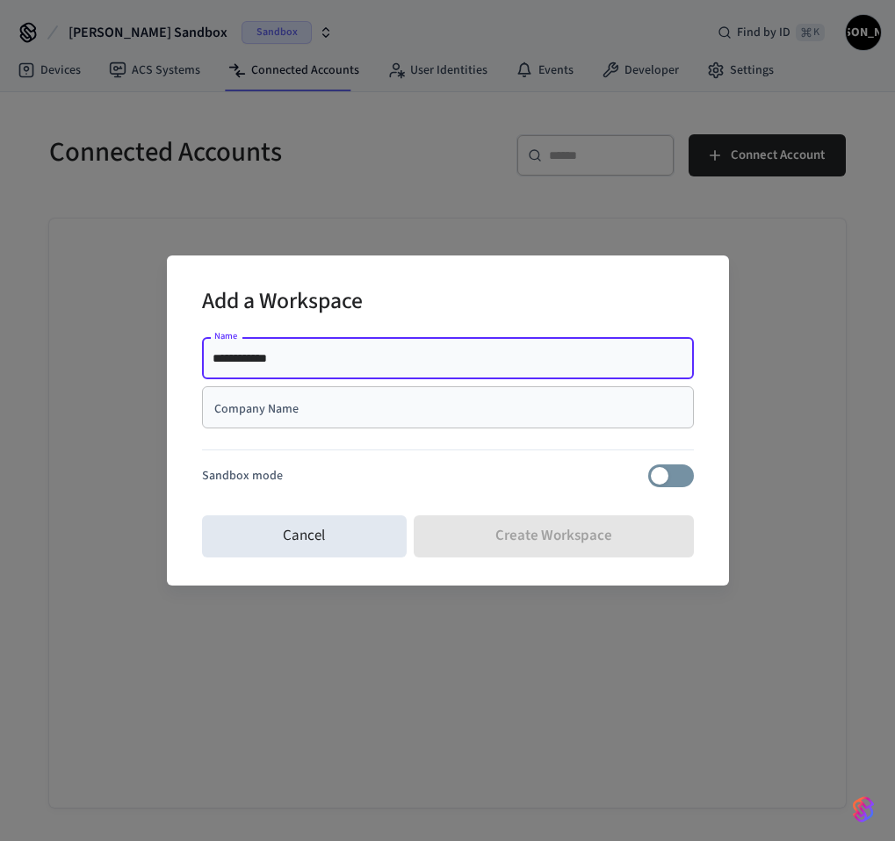
click at [349, 357] on input "**********" at bounding box center [448, 359] width 471 height 18
type input "*******"
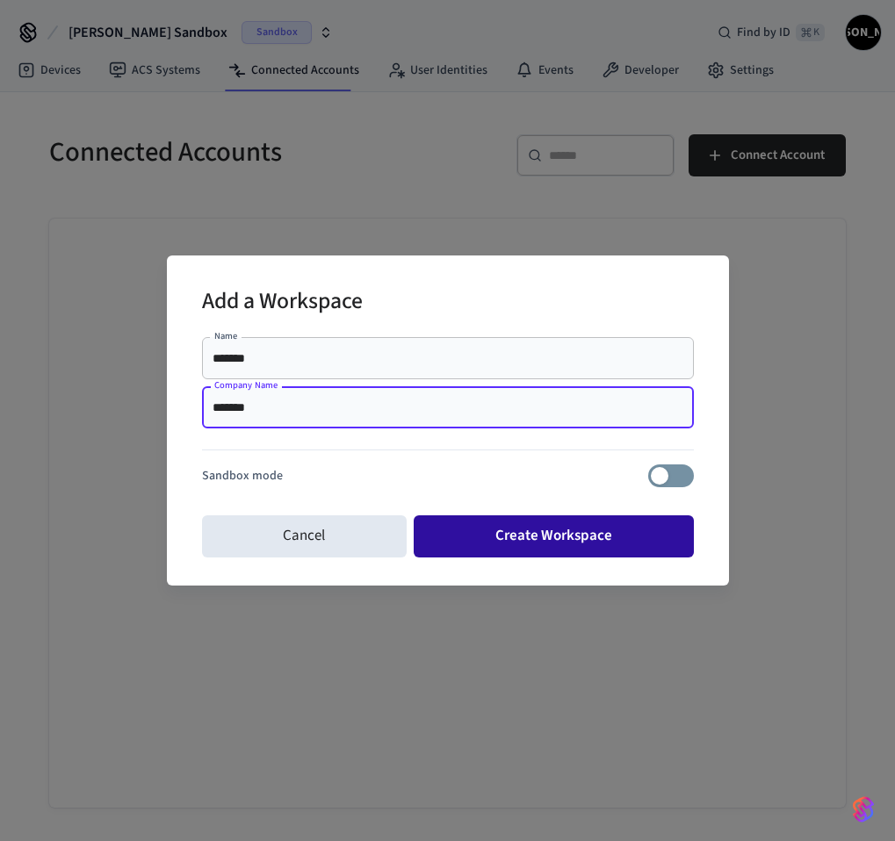
type input "*******"
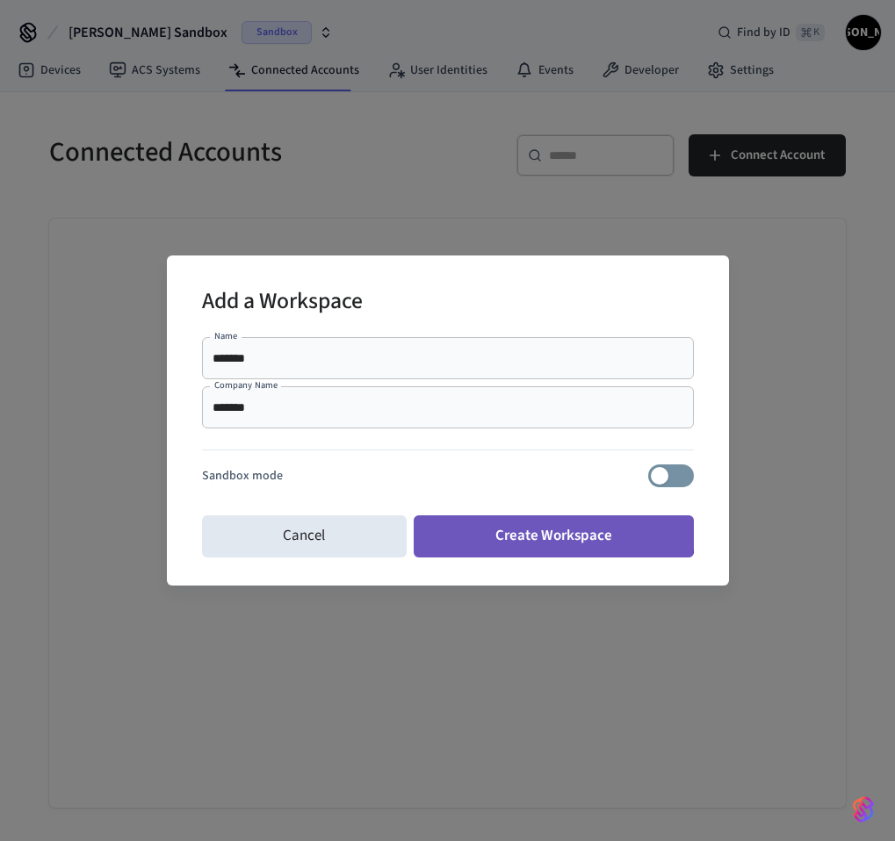
click at [489, 530] on button "Create Workspace" at bounding box center [554, 537] width 280 height 42
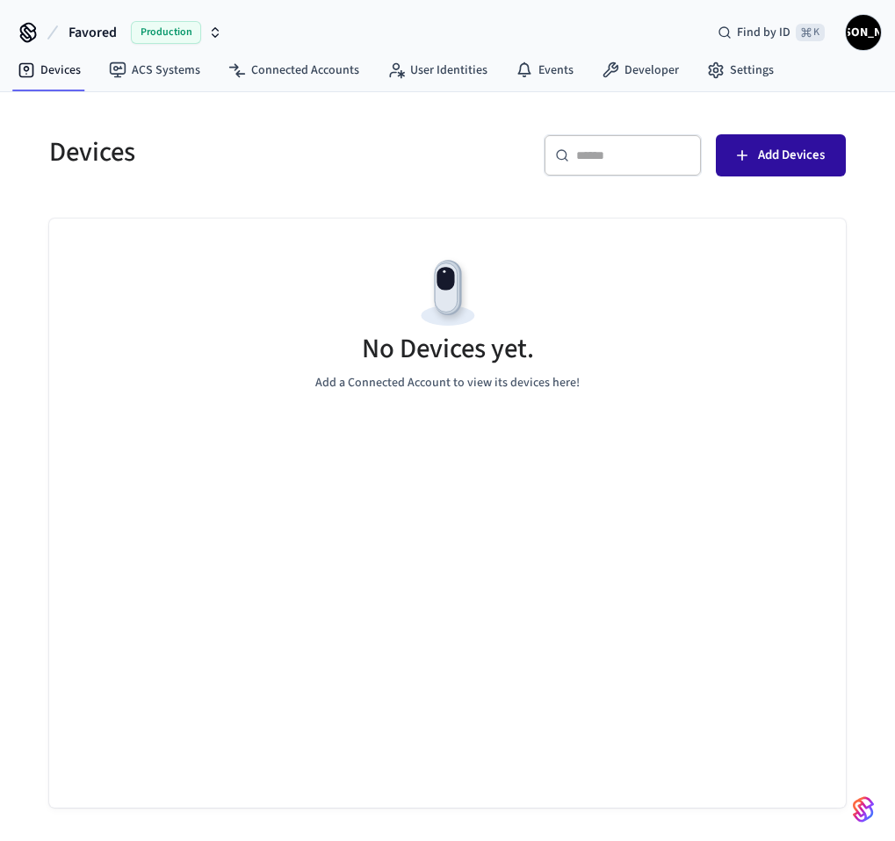
click at [773, 155] on span "Add Devices" at bounding box center [791, 155] width 67 height 23
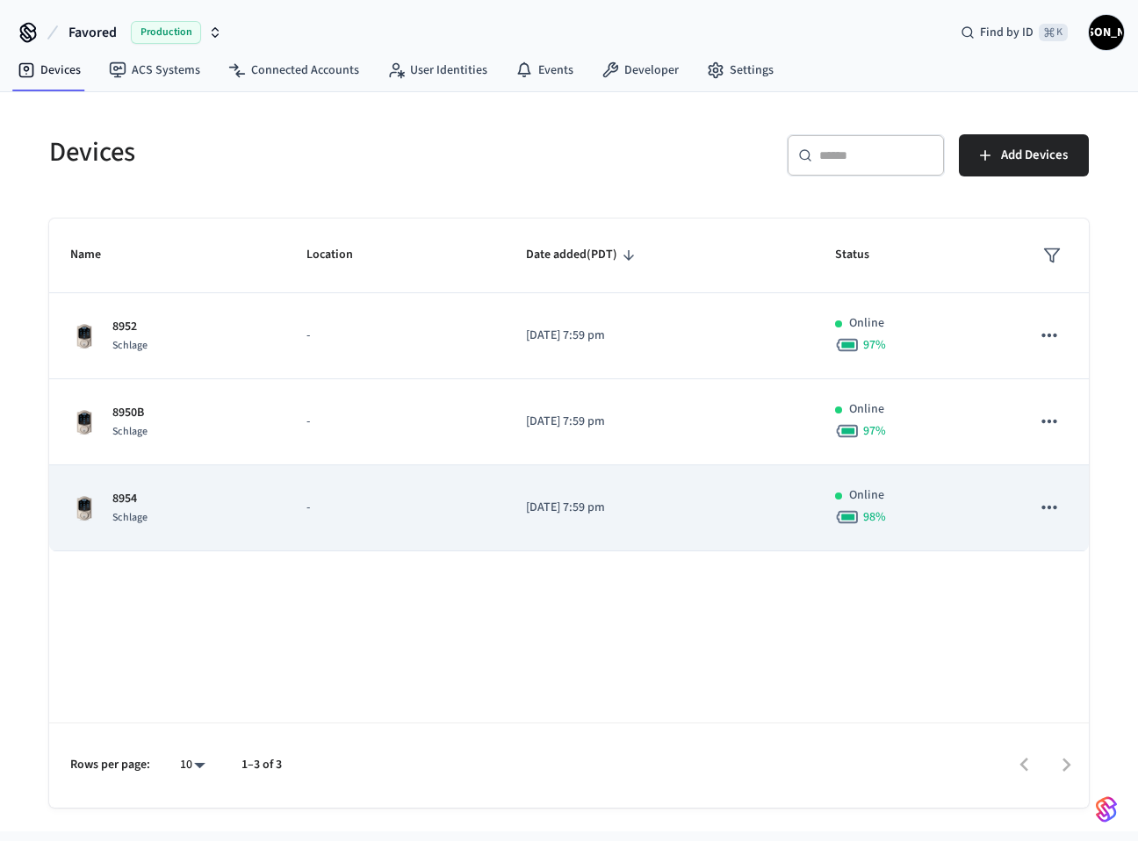
click at [1051, 509] on icon "sticky table" at bounding box center [1049, 507] width 23 height 23
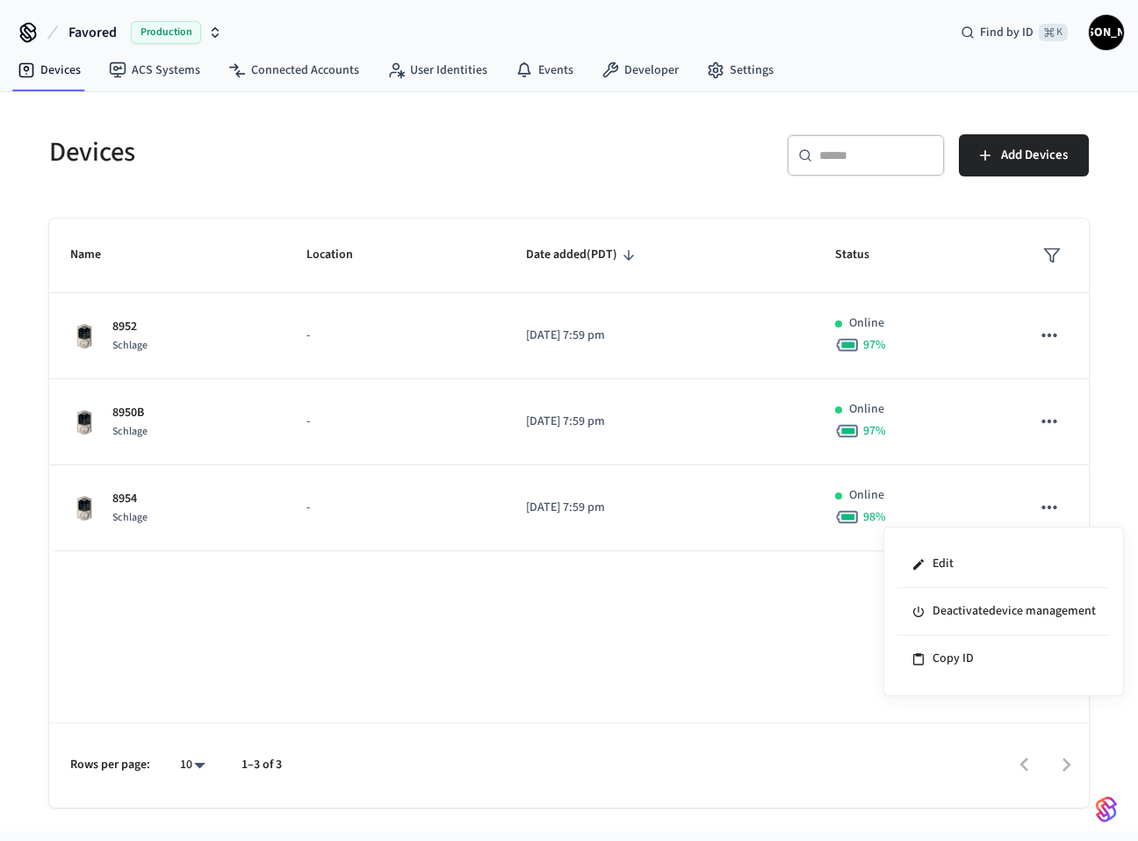
click at [577, 699] on div at bounding box center [569, 420] width 1138 height 841
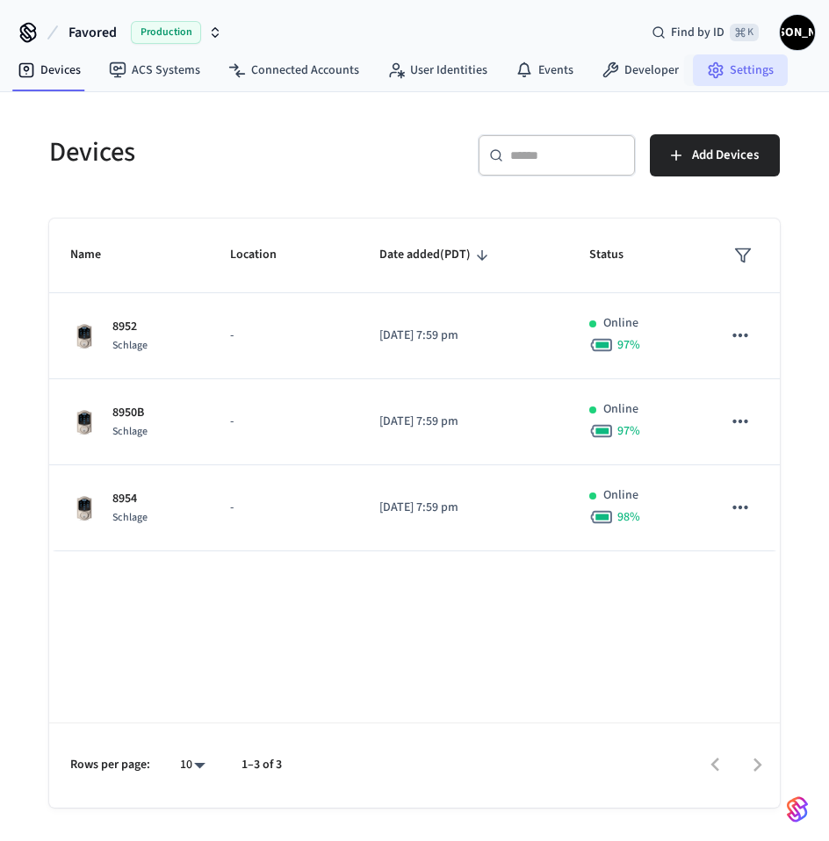
click at [760, 76] on link "Settings" at bounding box center [740, 70] width 95 height 32
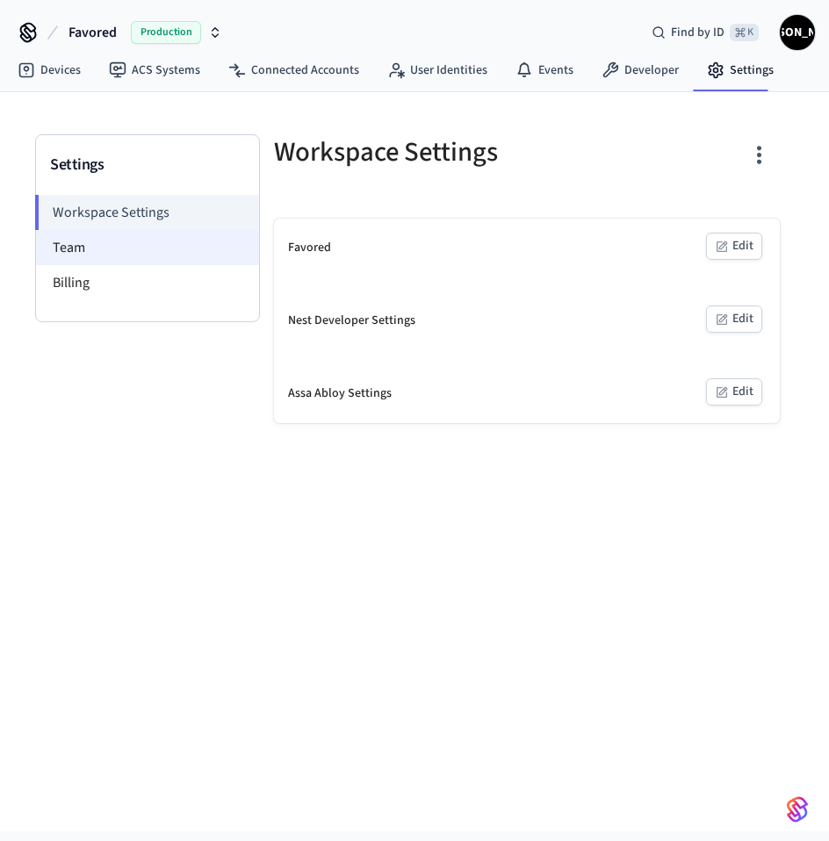
click at [166, 242] on li "Team" at bounding box center [147, 247] width 223 height 35
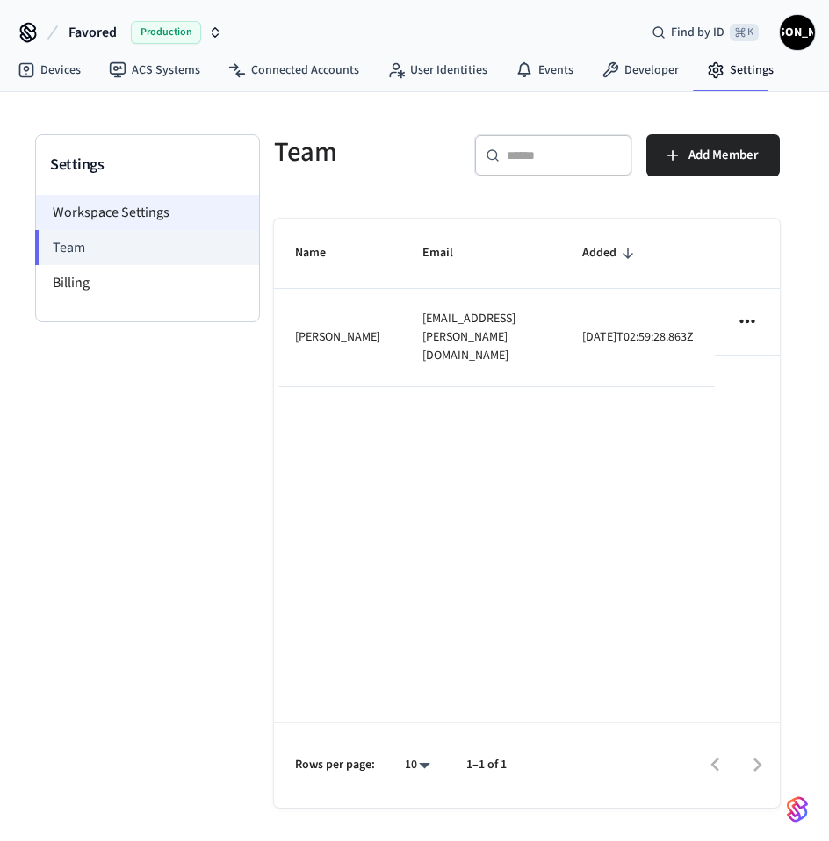
click at [103, 204] on li "Workspace Settings" at bounding box center [147, 212] width 223 height 35
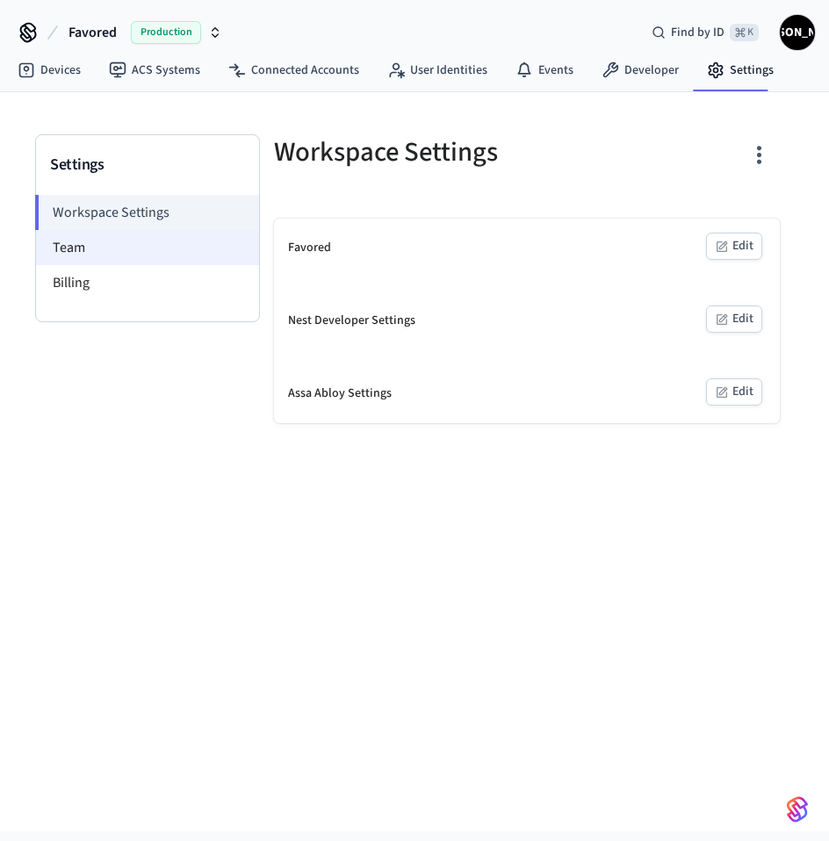
click at [104, 261] on li "Team" at bounding box center [147, 247] width 223 height 35
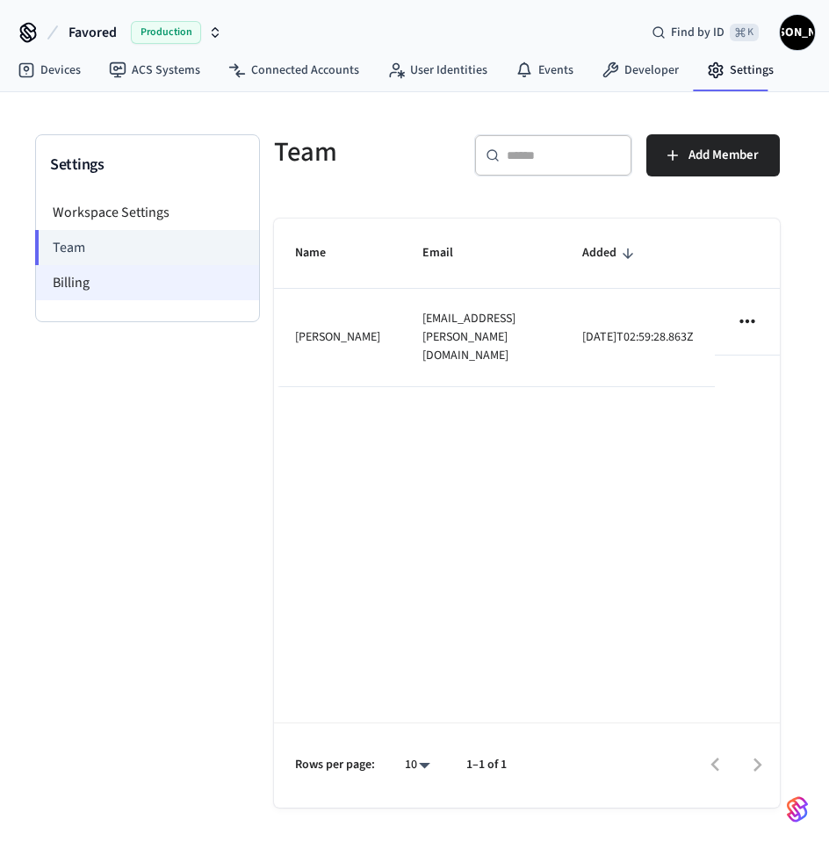
click at [104, 279] on li "Billing" at bounding box center [147, 282] width 223 height 35
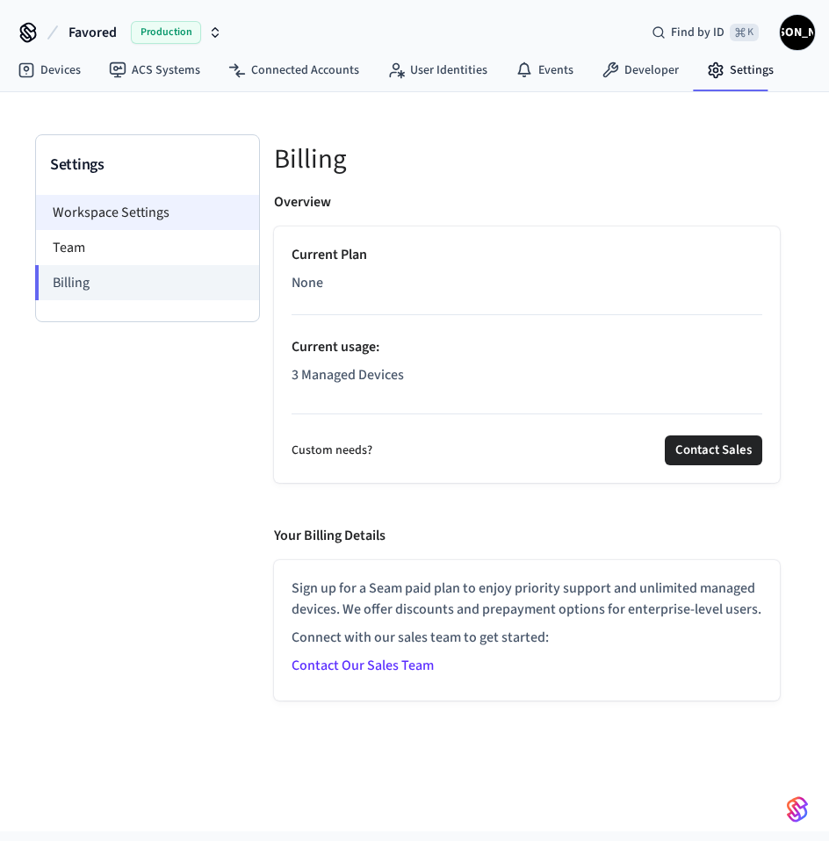
click at [188, 219] on li "Workspace Settings" at bounding box center [147, 212] width 223 height 35
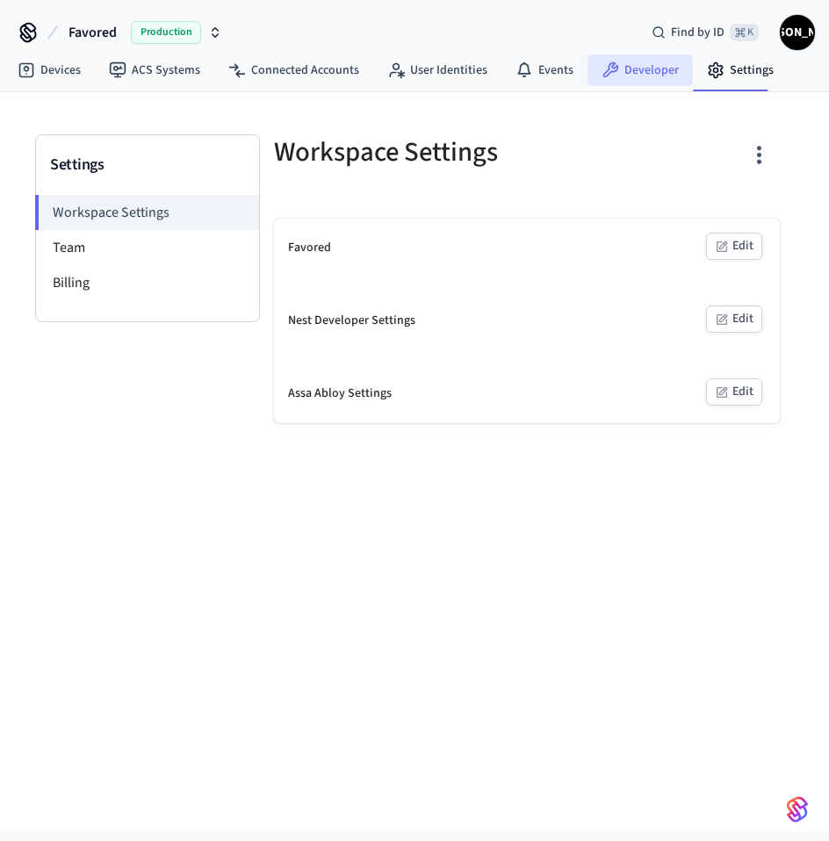
click at [635, 75] on link "Developer" at bounding box center [640, 70] width 105 height 32
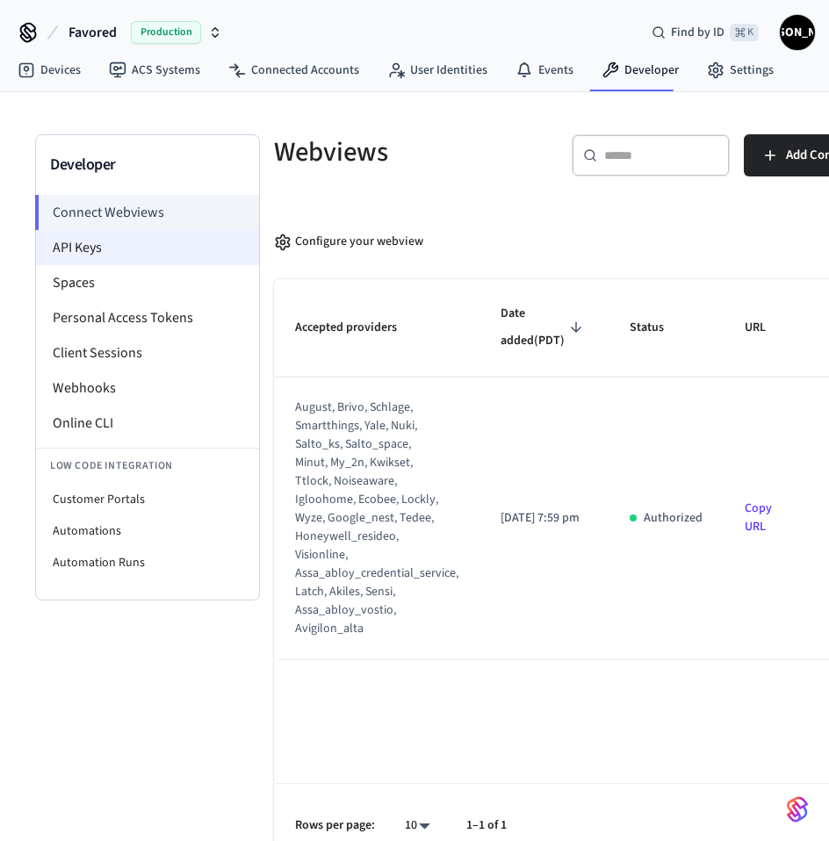
click at [73, 251] on li "API Keys" at bounding box center [147, 247] width 223 height 35
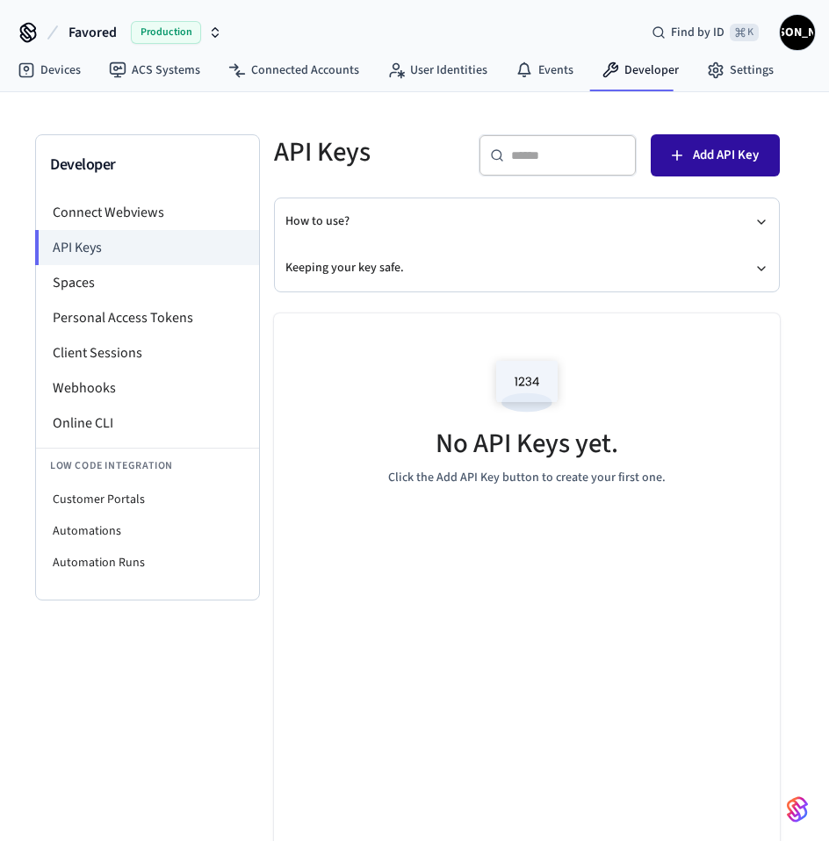
click at [732, 157] on span "Add API Key" at bounding box center [726, 155] width 66 height 23
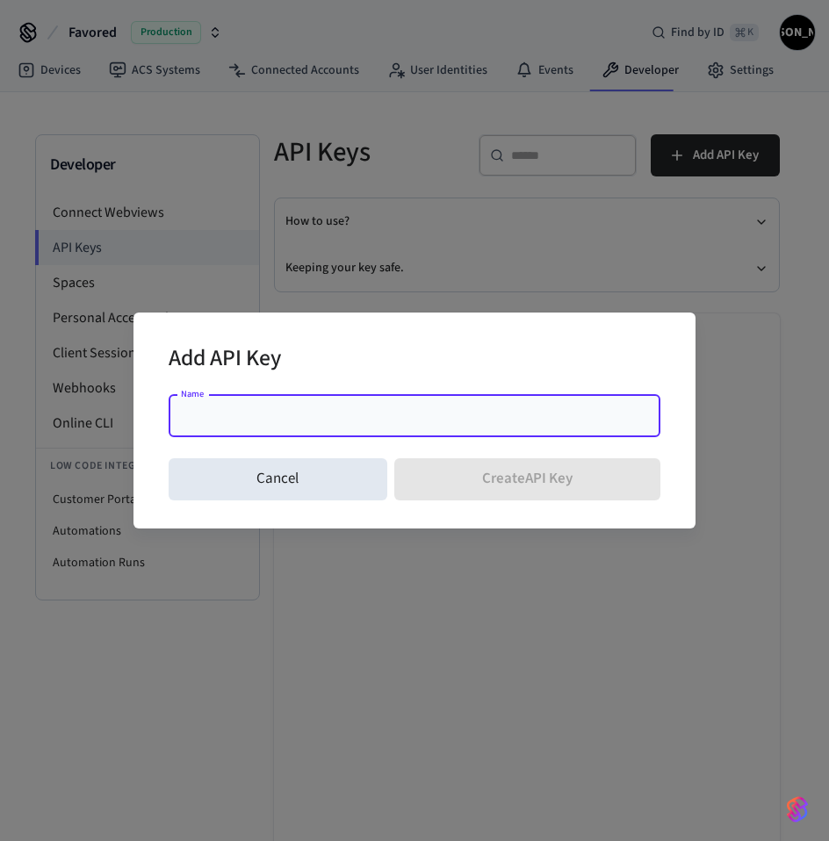
paste input "**********"
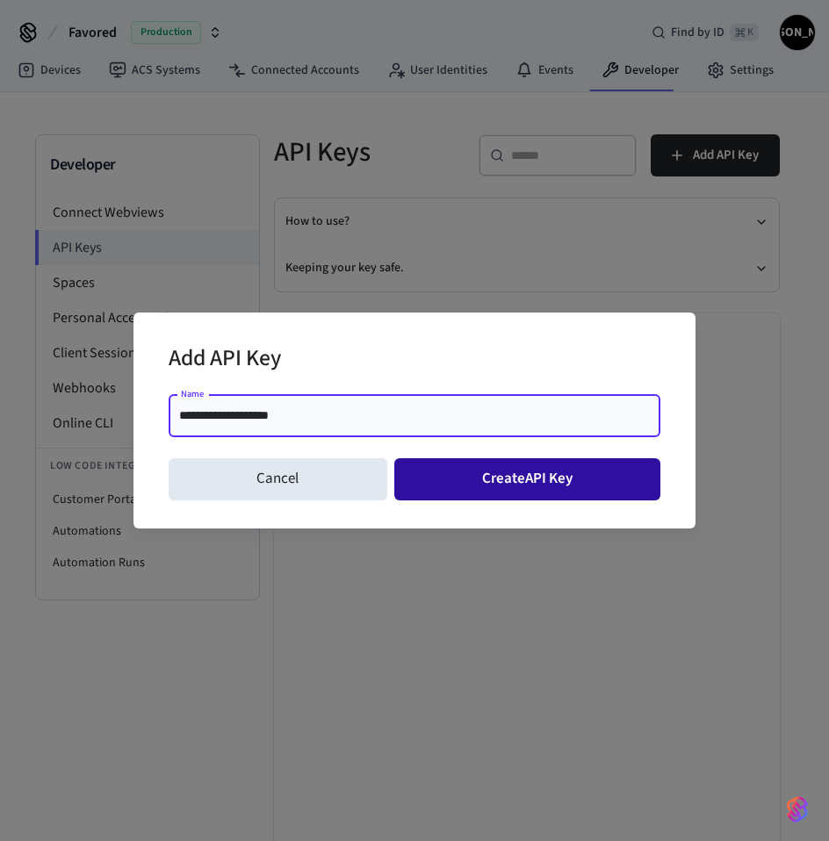
type input "**********"
click at [504, 475] on button "Create API Key" at bounding box center [527, 479] width 267 height 42
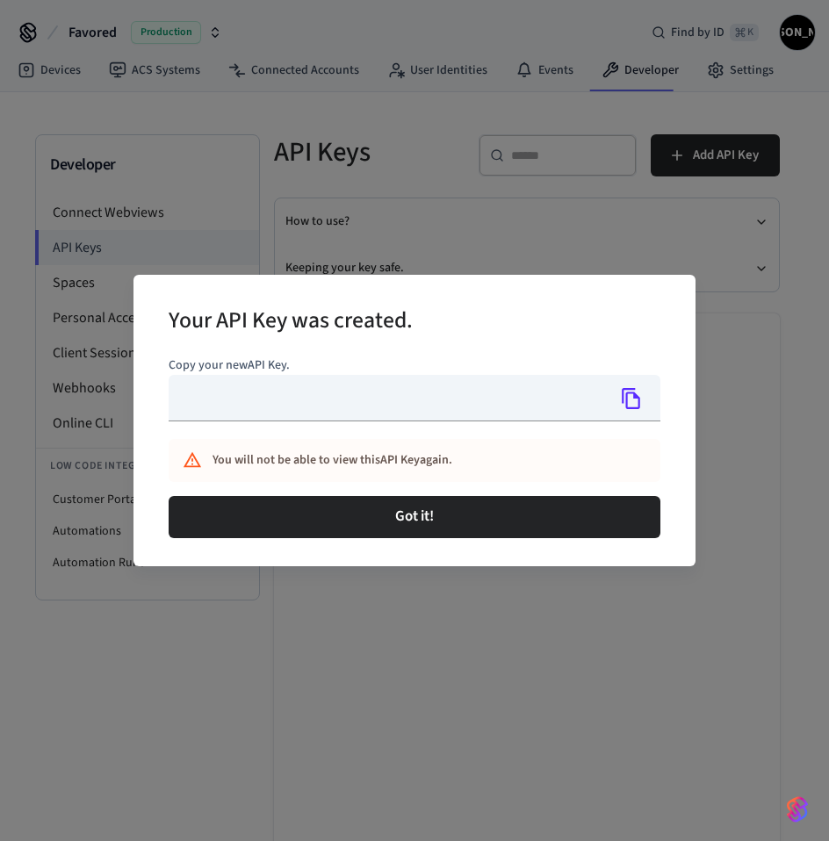
type input "**********"
click at [639, 401] on icon "Copy" at bounding box center [631, 398] width 18 height 21
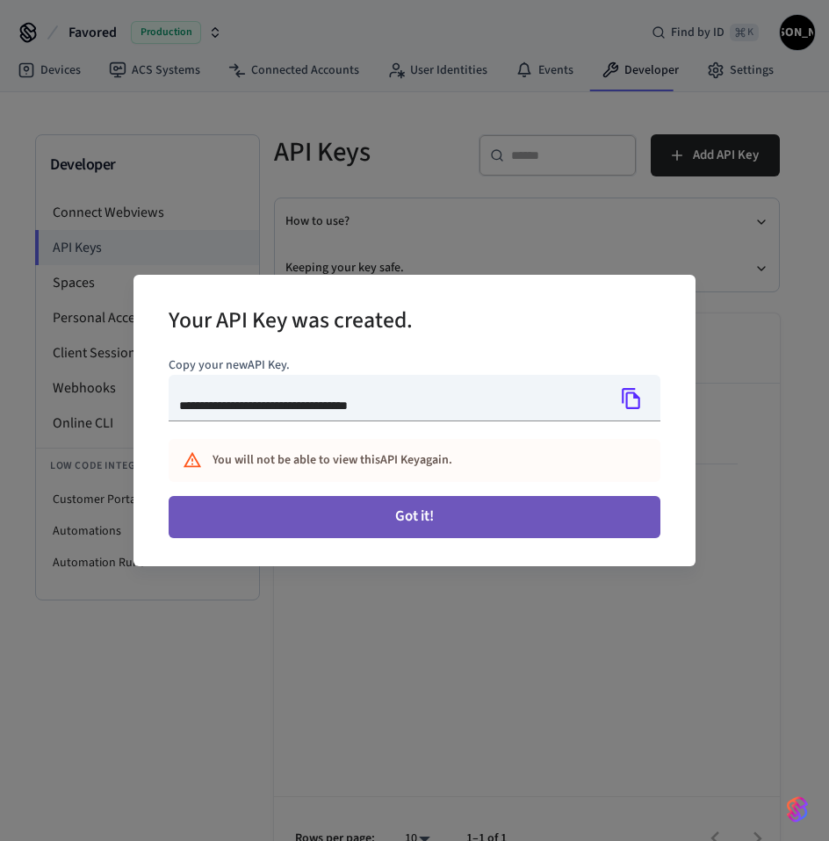
click at [457, 520] on button "Got it!" at bounding box center [415, 517] width 492 height 42
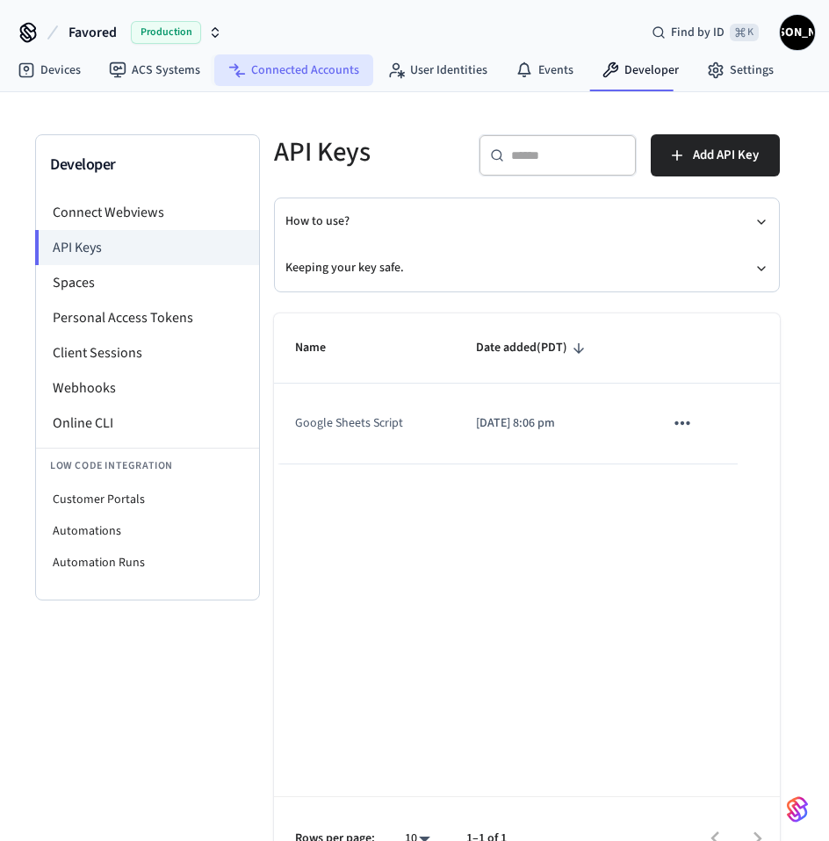
click at [289, 65] on link "Connected Accounts" at bounding box center [293, 70] width 159 height 32
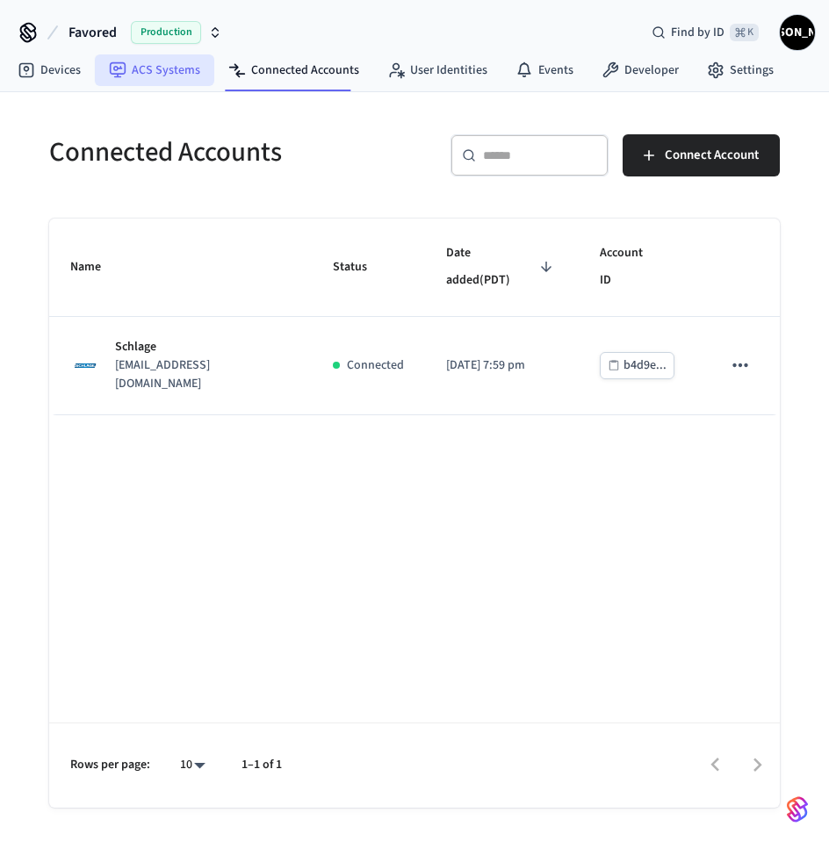
click at [166, 68] on link "ACS Systems" at bounding box center [154, 70] width 119 height 32
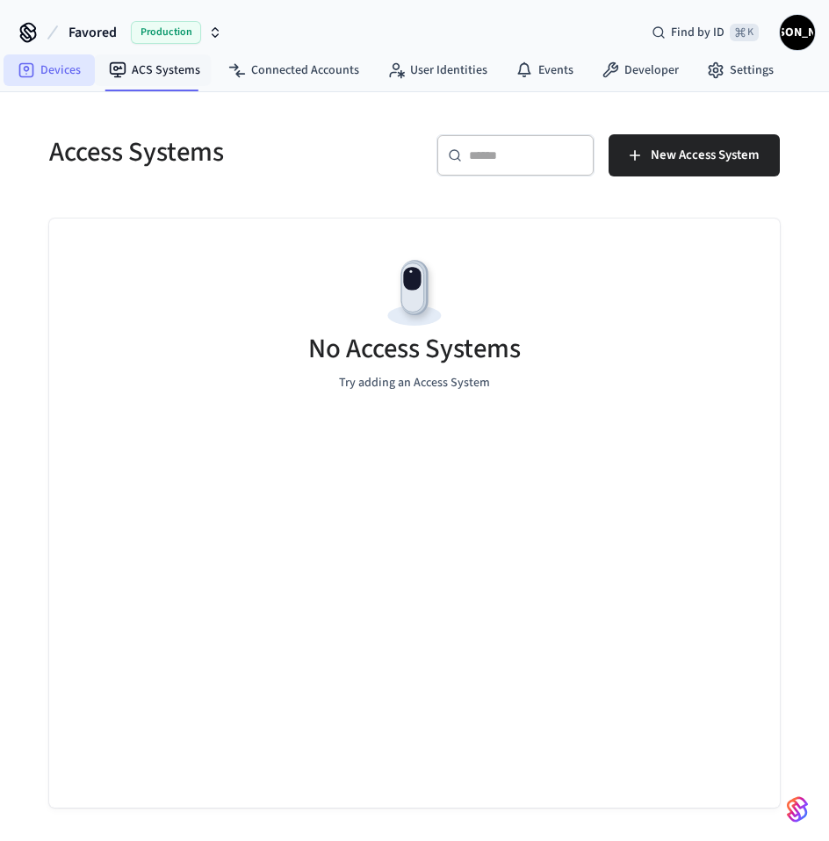
click at [48, 62] on link "Devices" at bounding box center [49, 70] width 91 height 32
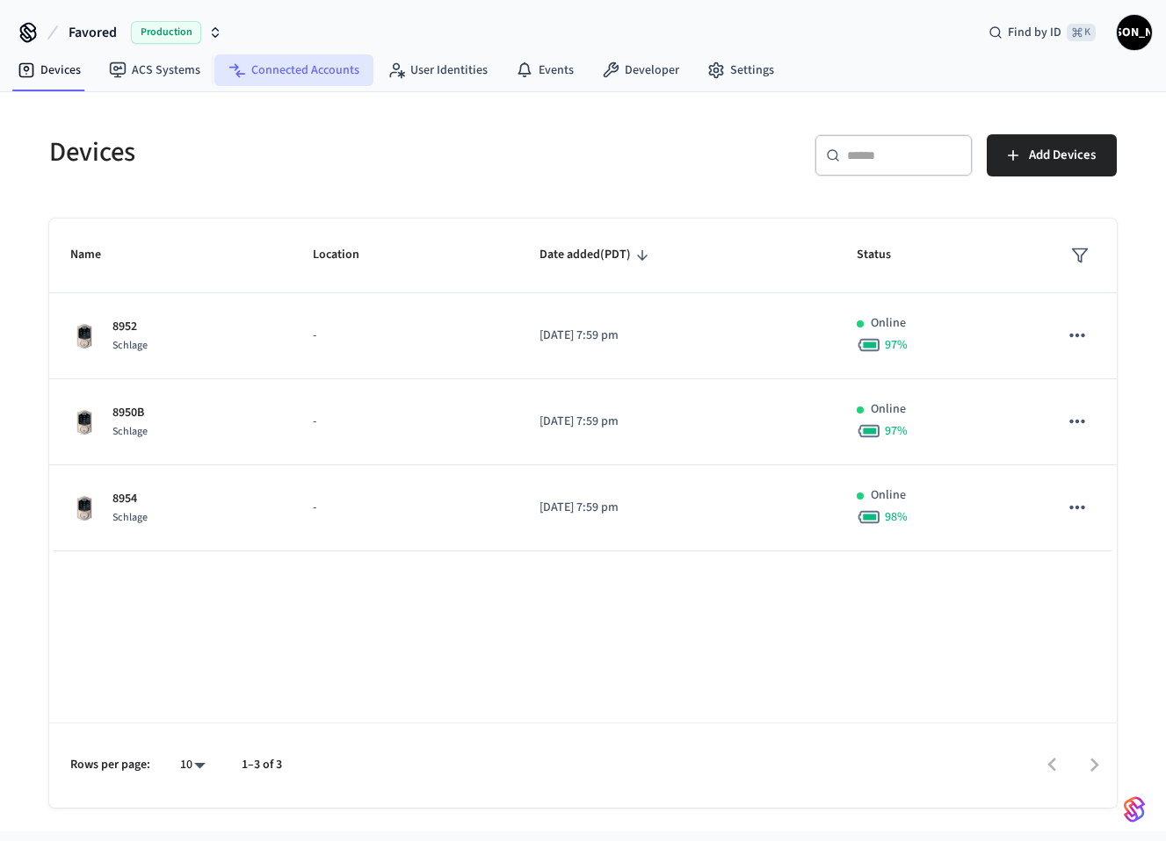
click at [316, 70] on link "Connected Accounts" at bounding box center [293, 70] width 159 height 32
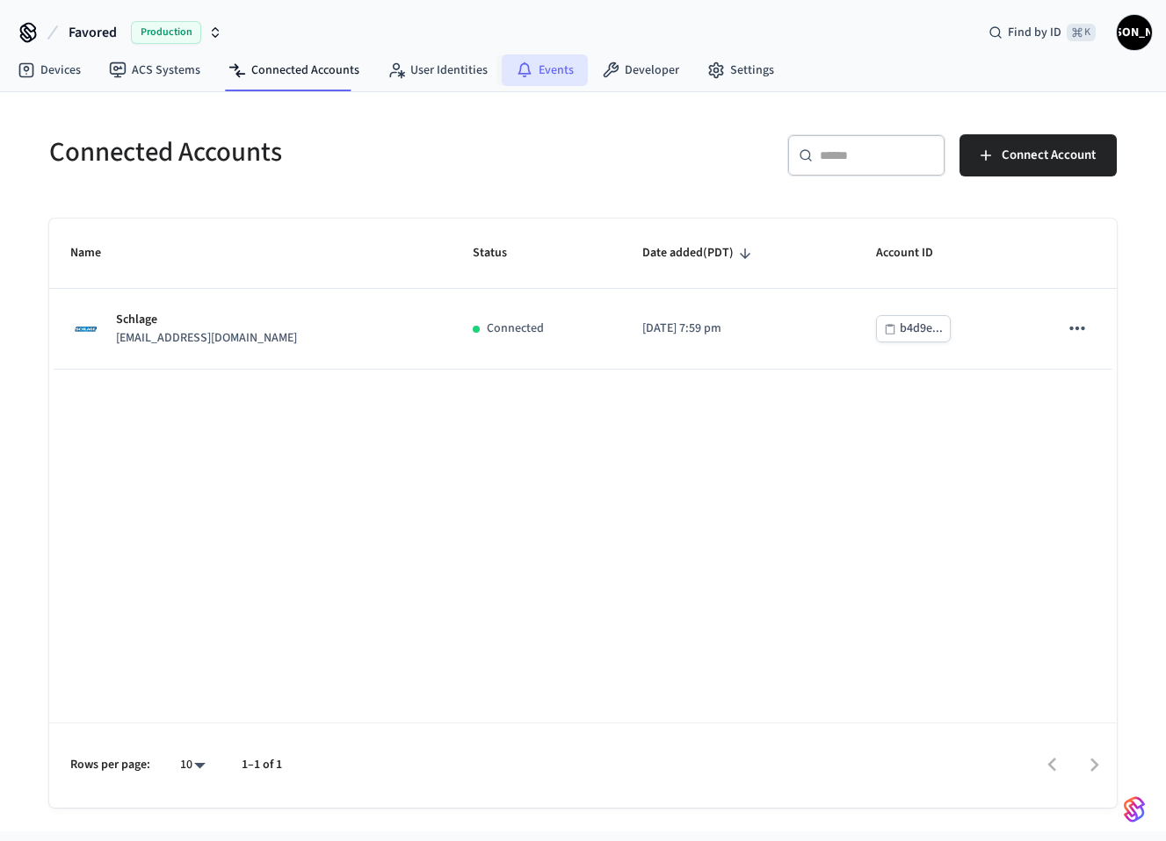
click at [533, 66] on link "Events" at bounding box center [545, 70] width 86 height 32
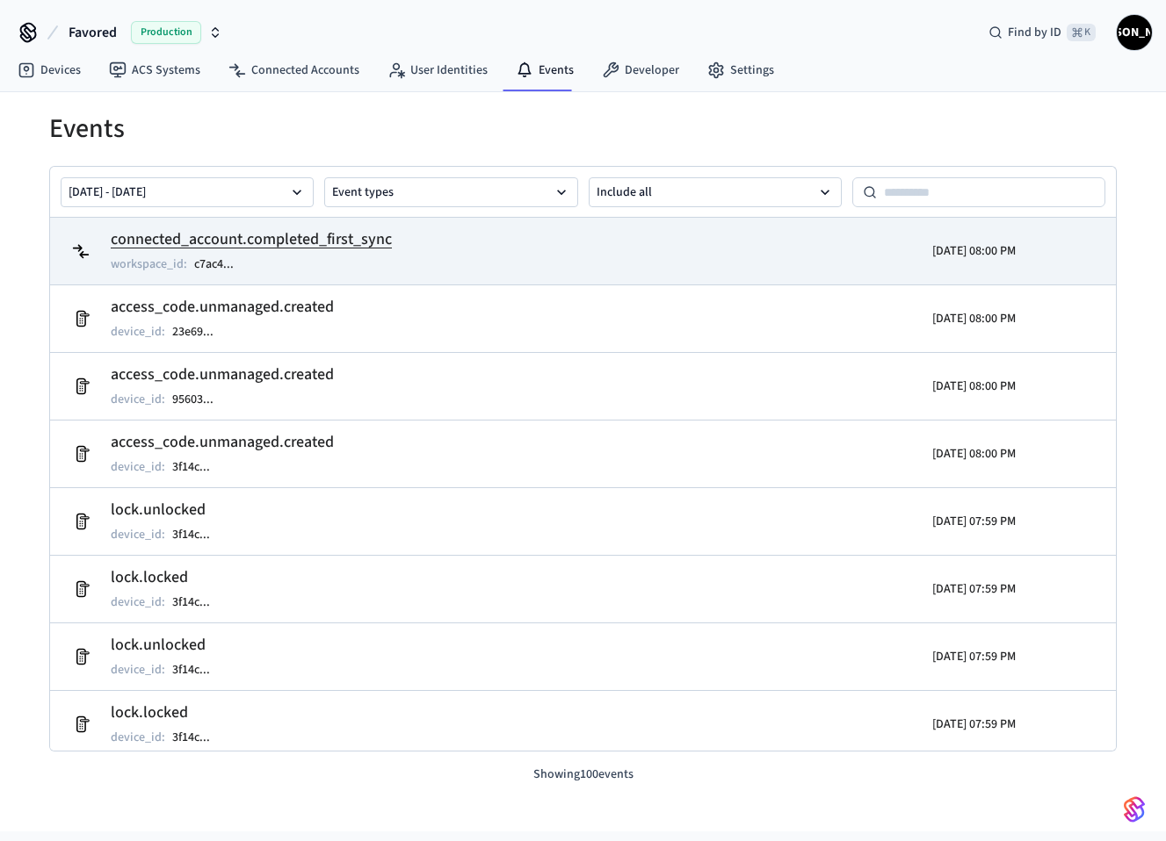
click at [659, 272] on td "connected_account.completed_first_sync workspace_id : c7ac4 ..." at bounding box center [409, 251] width 691 height 49
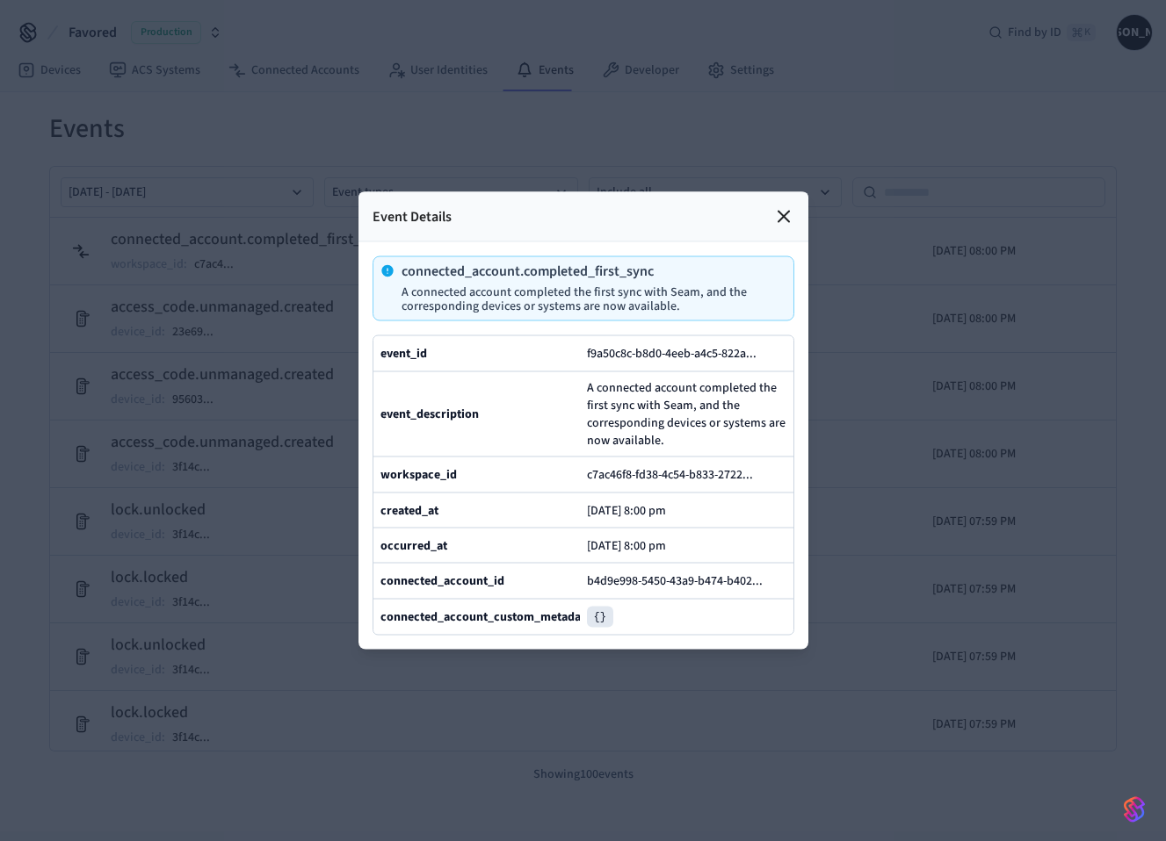
click at [786, 215] on icon at bounding box center [783, 216] width 21 height 21
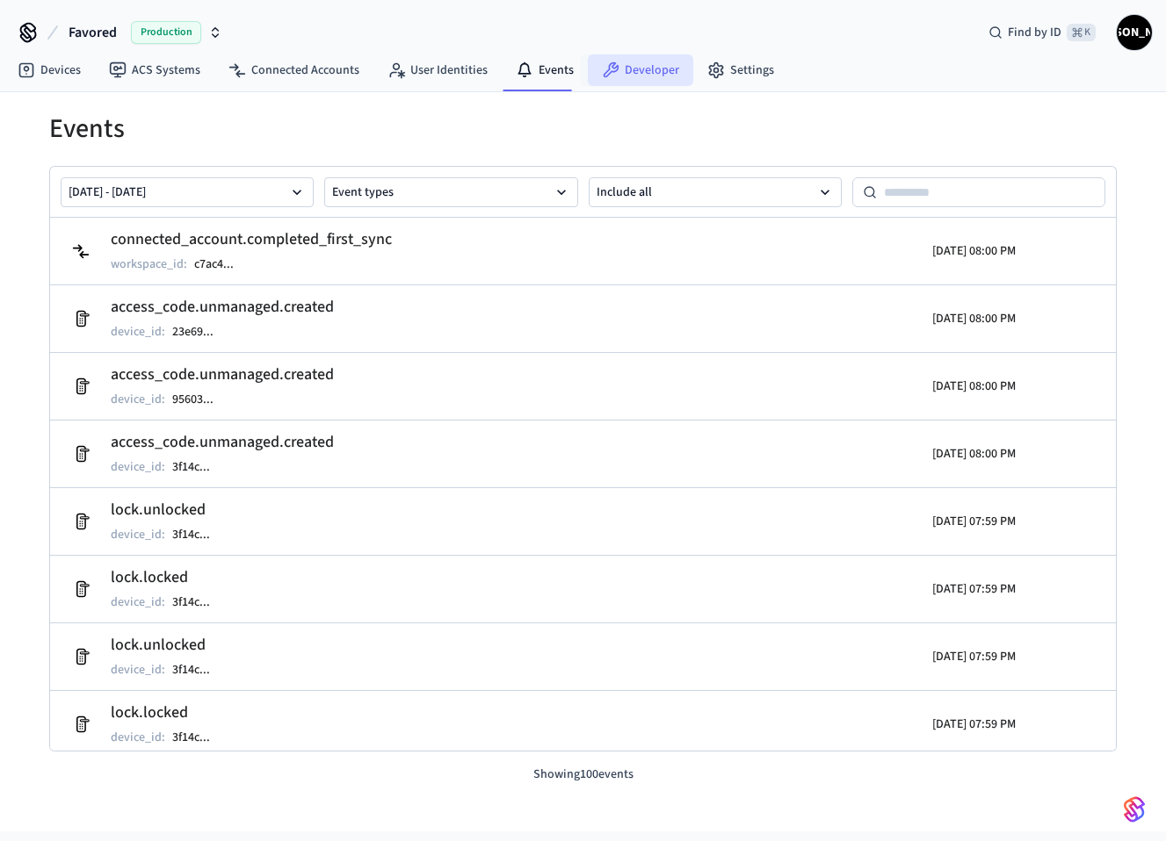
click at [644, 68] on link "Developer" at bounding box center [640, 70] width 105 height 32
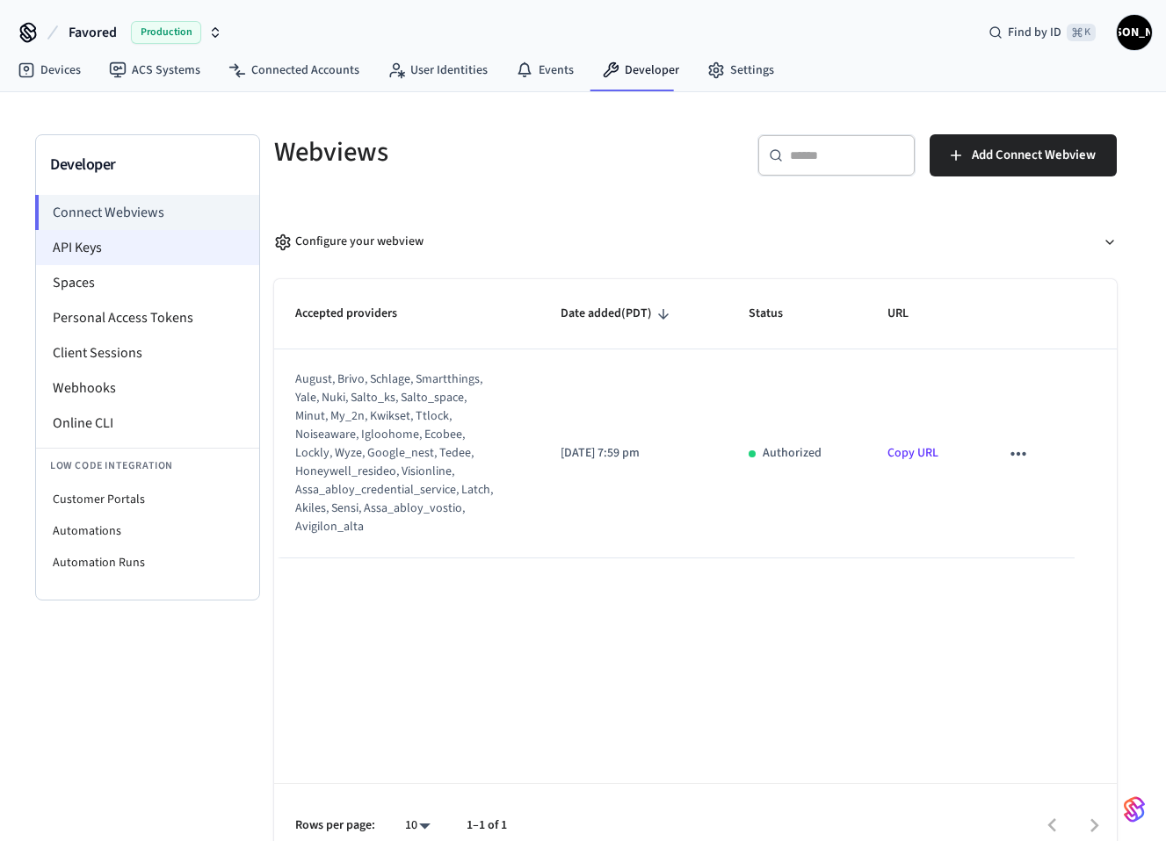
click at [127, 243] on li "API Keys" at bounding box center [147, 247] width 223 height 35
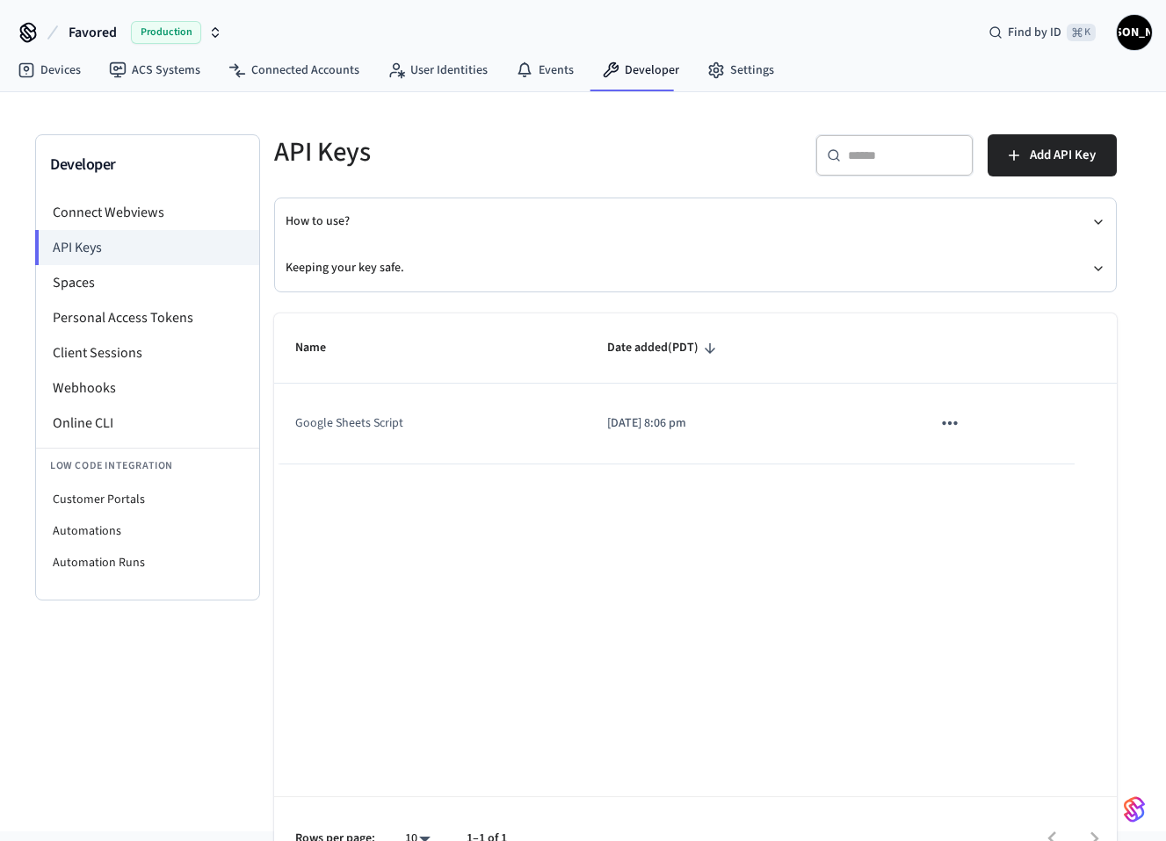
click at [635, 426] on p "[DATE] 8:06 pm" at bounding box center [748, 424] width 282 height 18
click at [828, 422] on icon "sticky table" at bounding box center [949, 423] width 23 height 23
click at [707, 544] on div at bounding box center [583, 420] width 1166 height 841
click at [151, 292] on li "Spaces" at bounding box center [147, 282] width 223 height 35
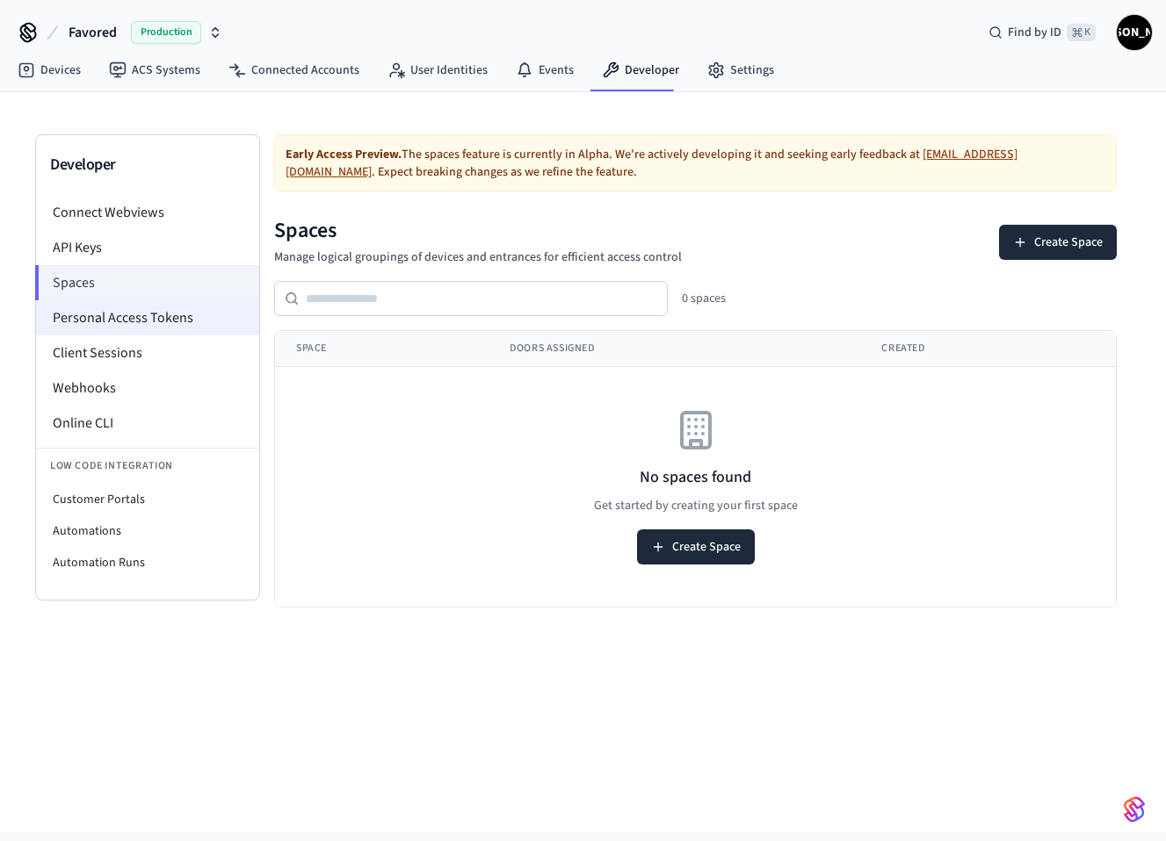
click at [139, 317] on li "Personal Access Tokens" at bounding box center [147, 317] width 223 height 35
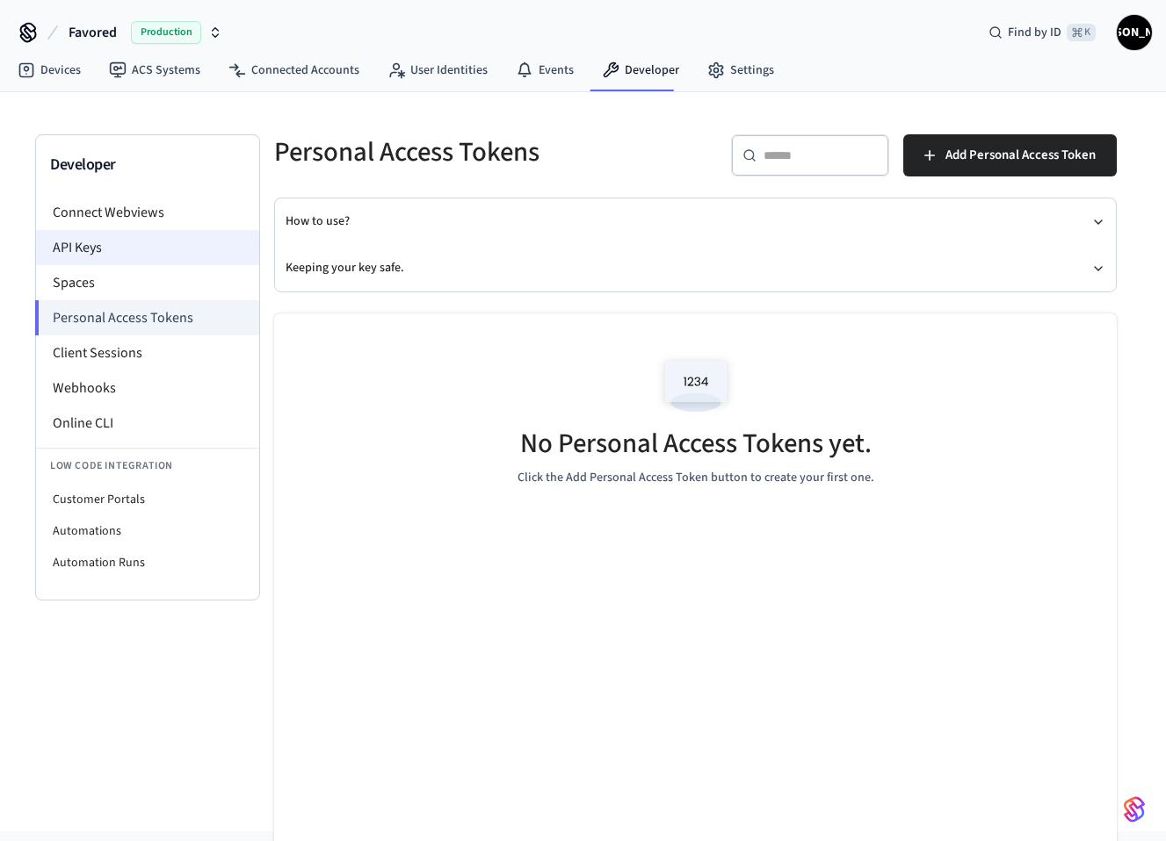
click at [146, 240] on li "API Keys" at bounding box center [147, 247] width 223 height 35
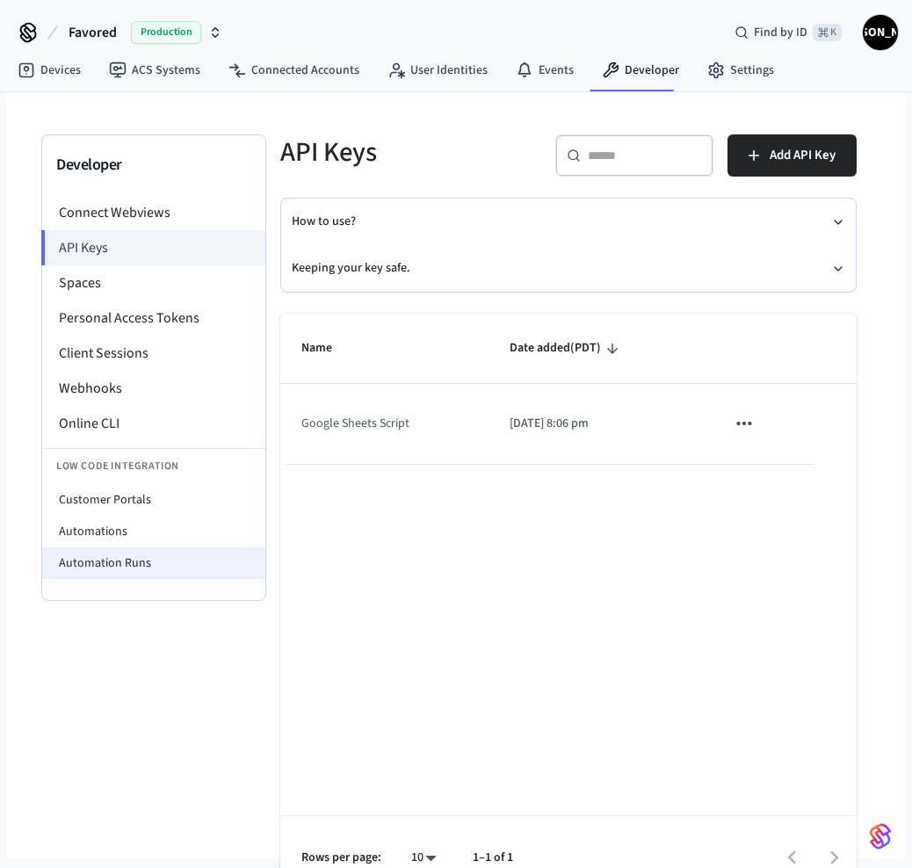
click at [177, 559] on li "Automation Runs" at bounding box center [153, 563] width 223 height 32
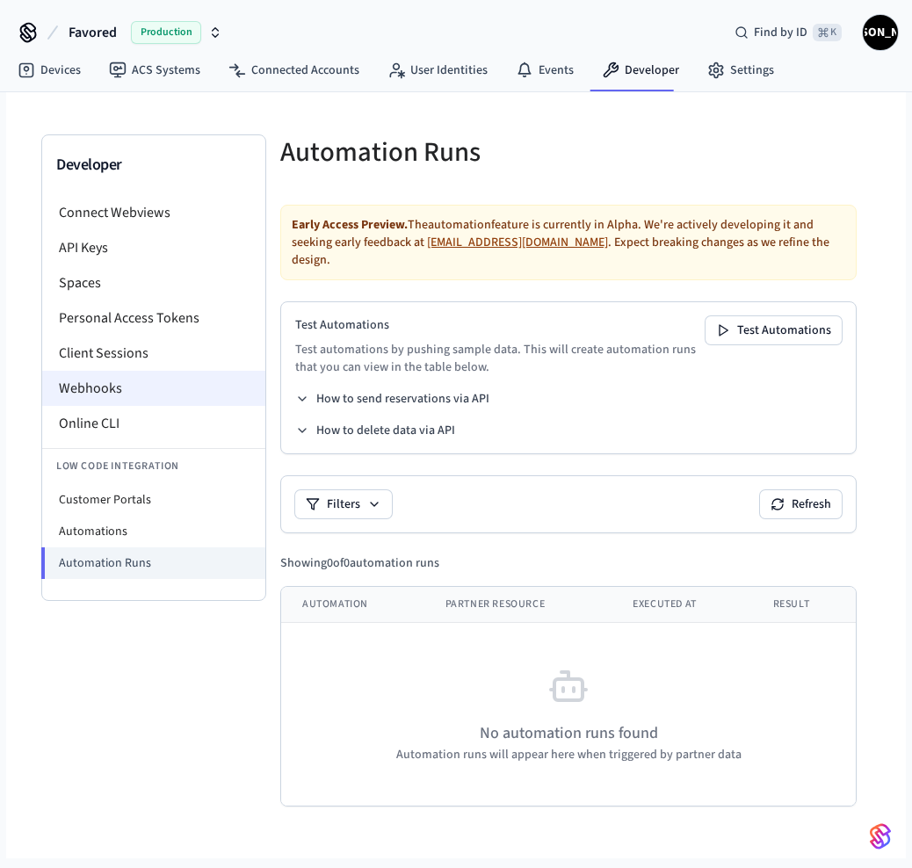
click at [185, 382] on li "Webhooks" at bounding box center [153, 388] width 223 height 35
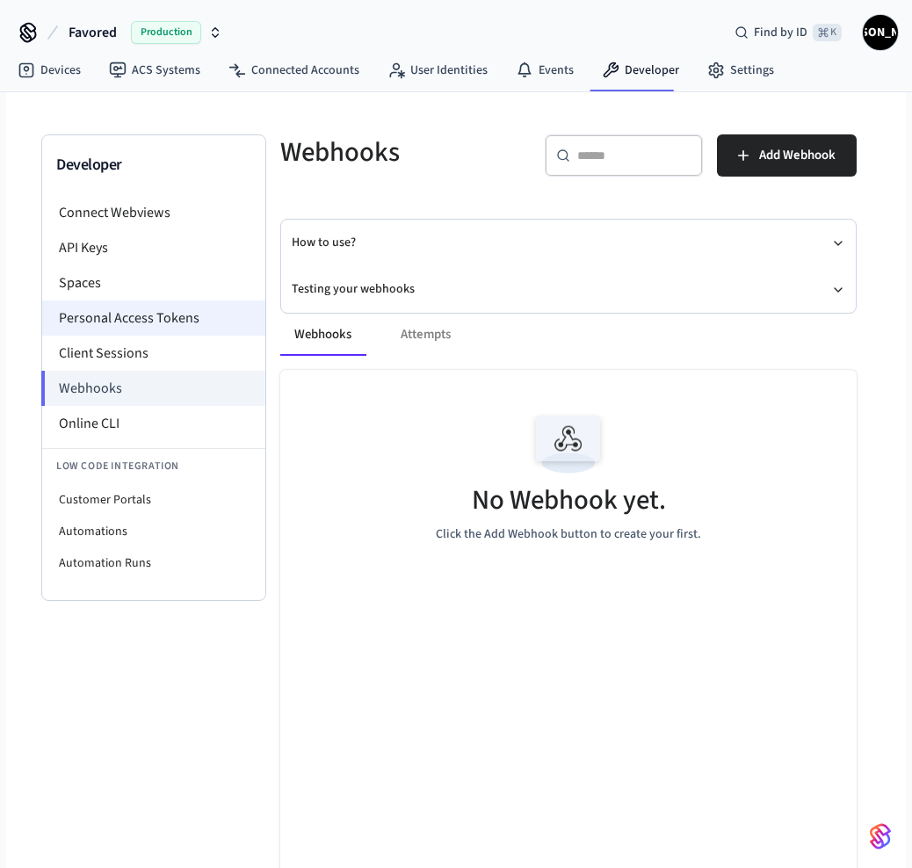
click at [185, 314] on li "Personal Access Tokens" at bounding box center [153, 317] width 223 height 35
